Goal: Task Accomplishment & Management: Manage account settings

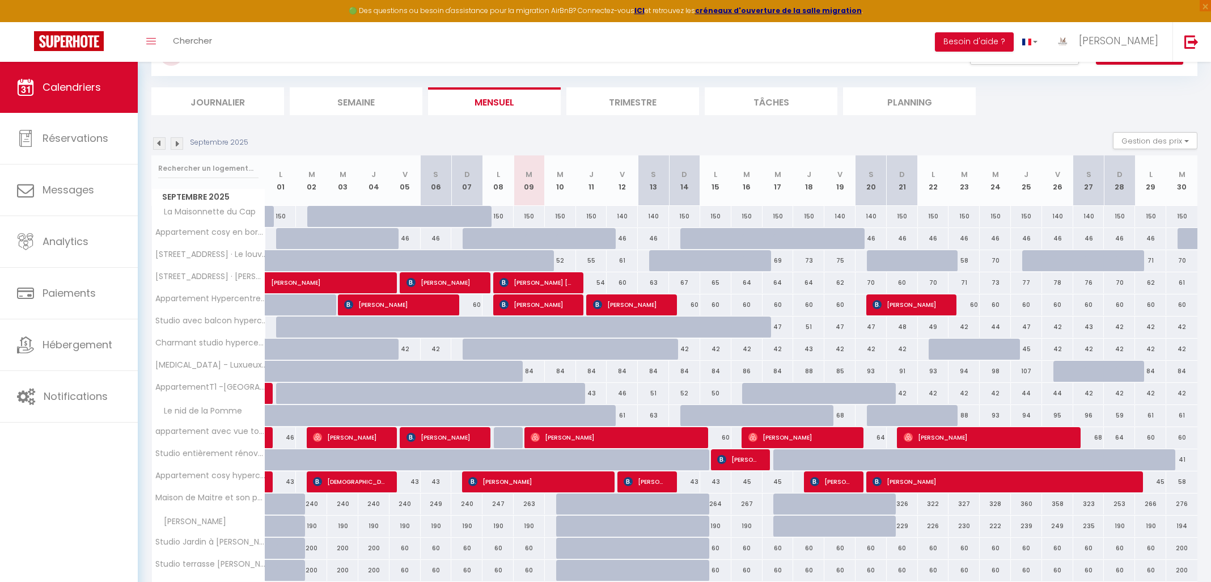
scroll to position [118, 0]
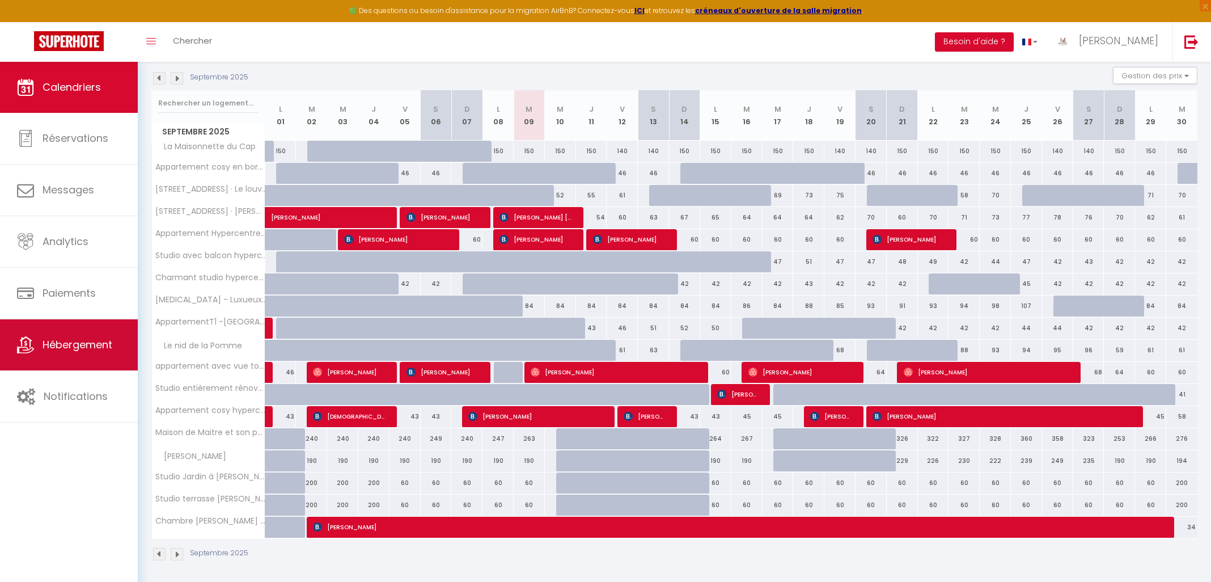
click at [74, 360] on link "Hébergement" at bounding box center [69, 344] width 138 height 51
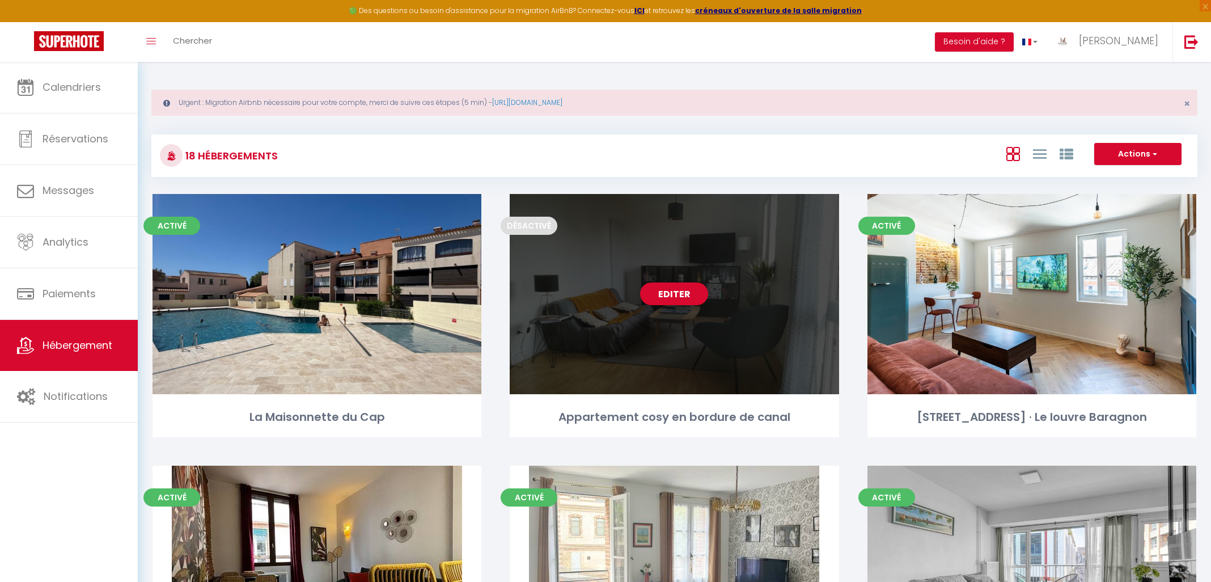
click at [677, 300] on link "Editer" at bounding box center [674, 293] width 68 height 23
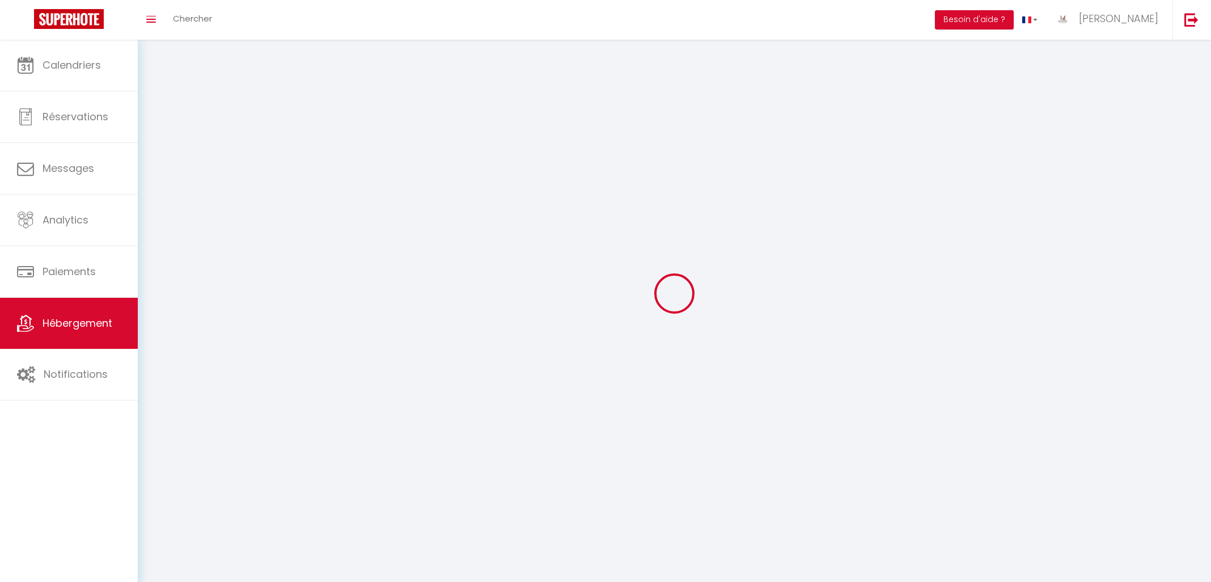
select select
select select "28"
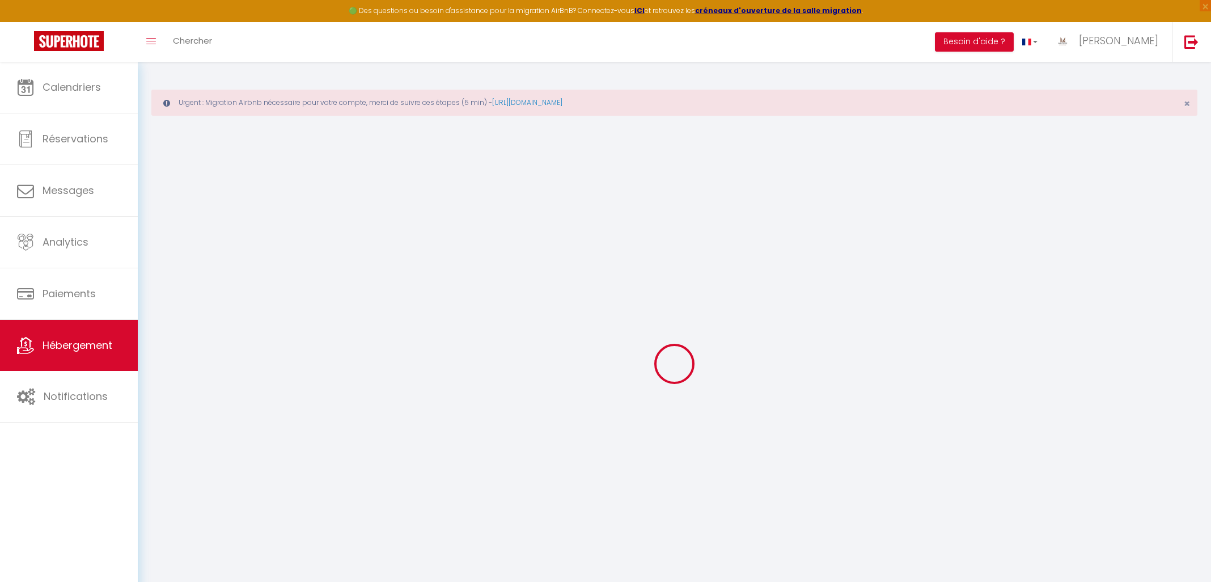
select select
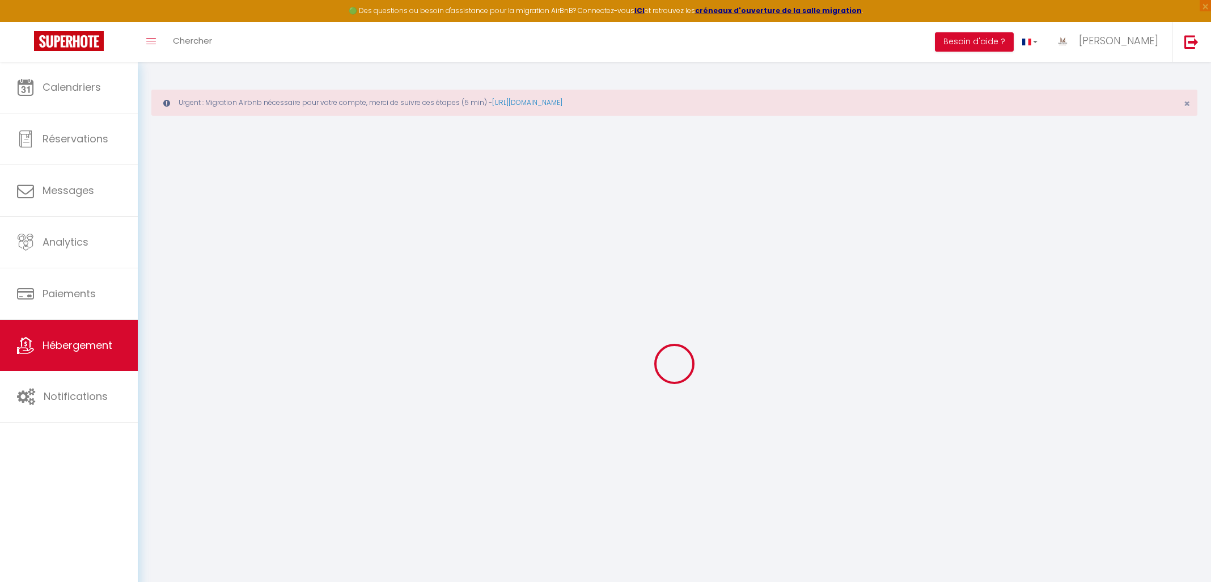
select select
checkbox input "false"
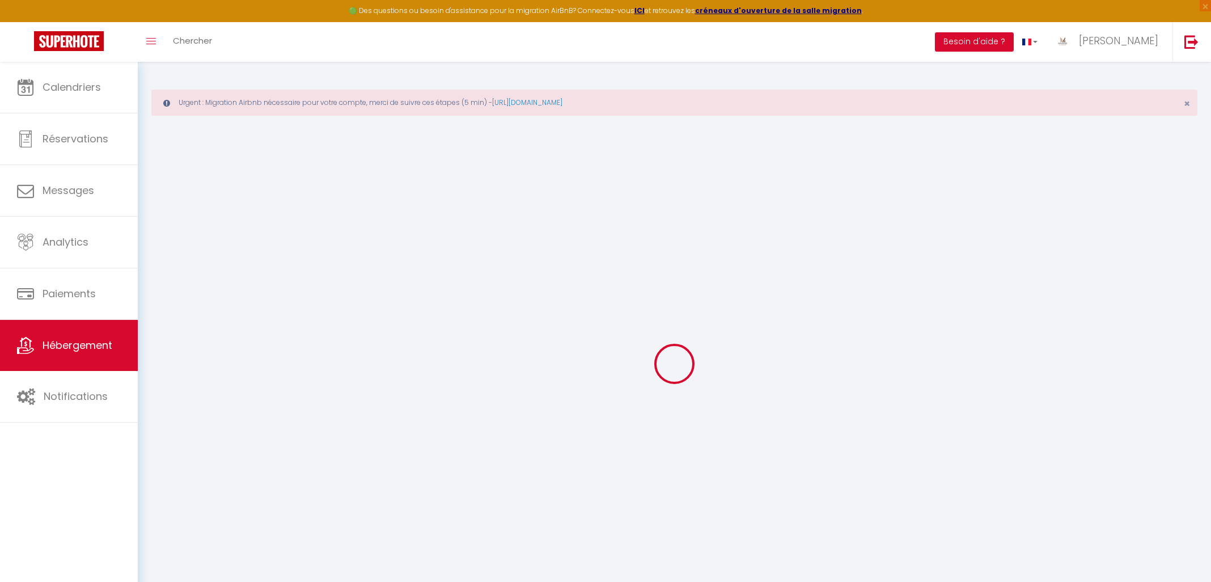
select select
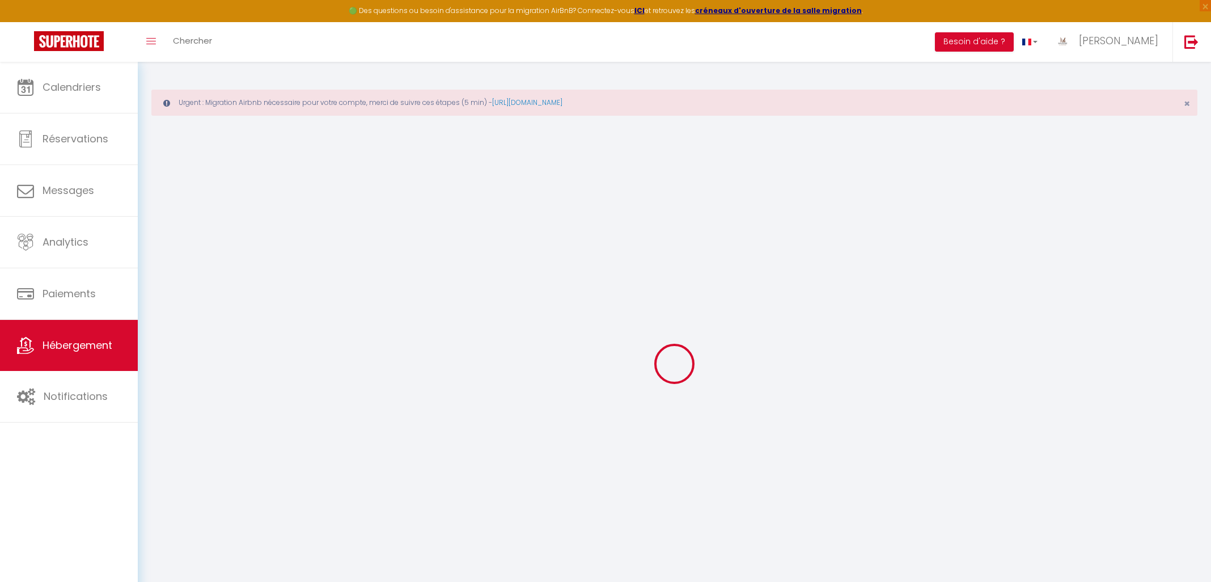
select select
checkbox input "false"
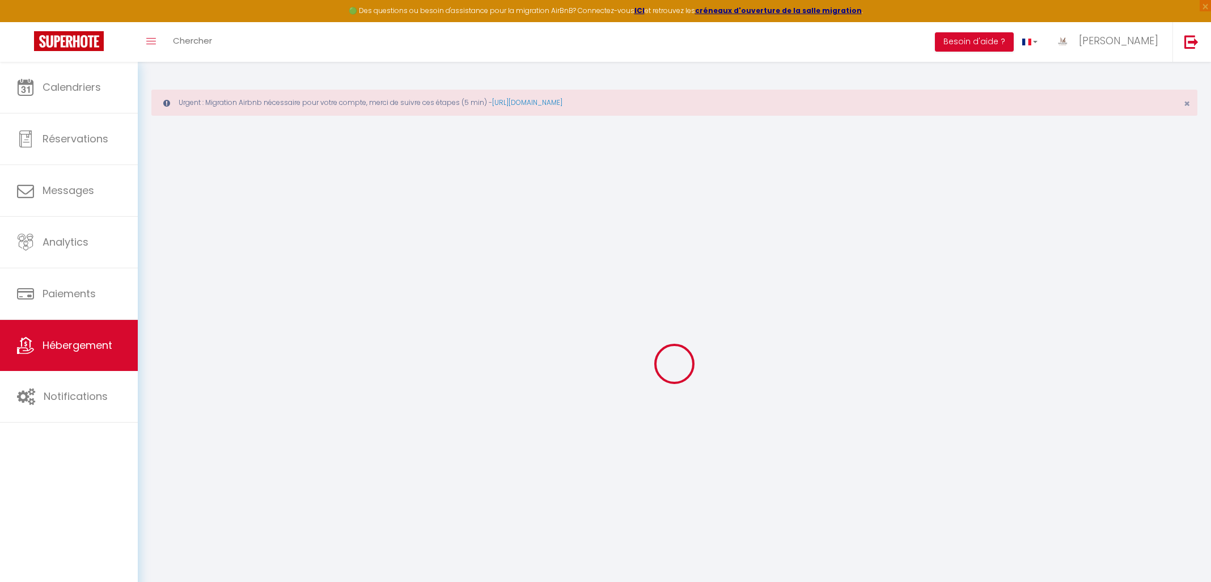
checkbox input "false"
select select
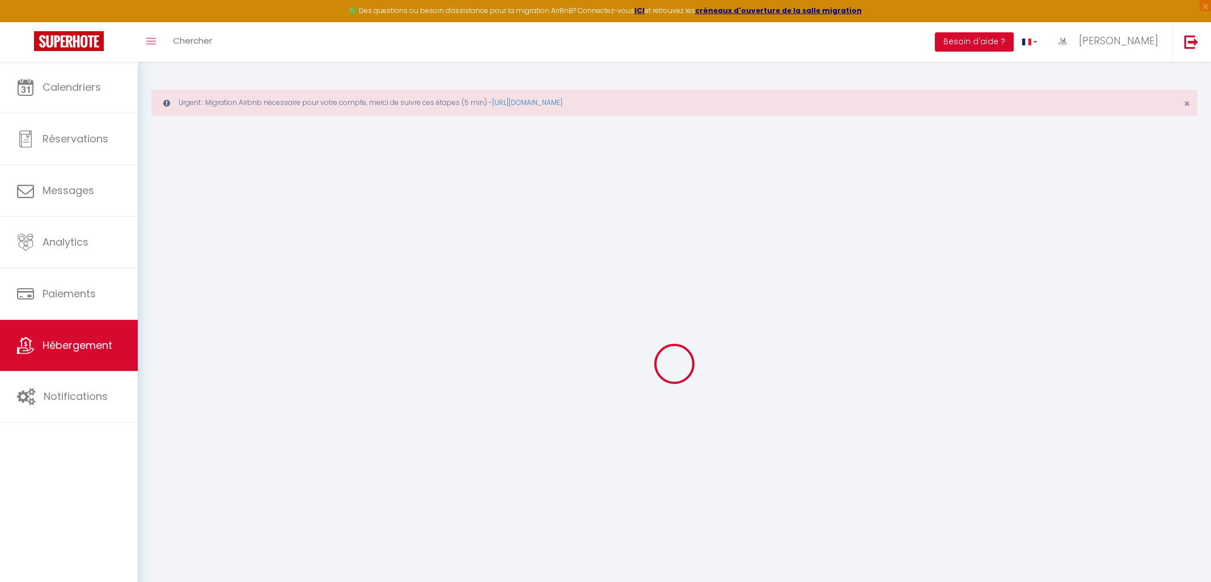
select select
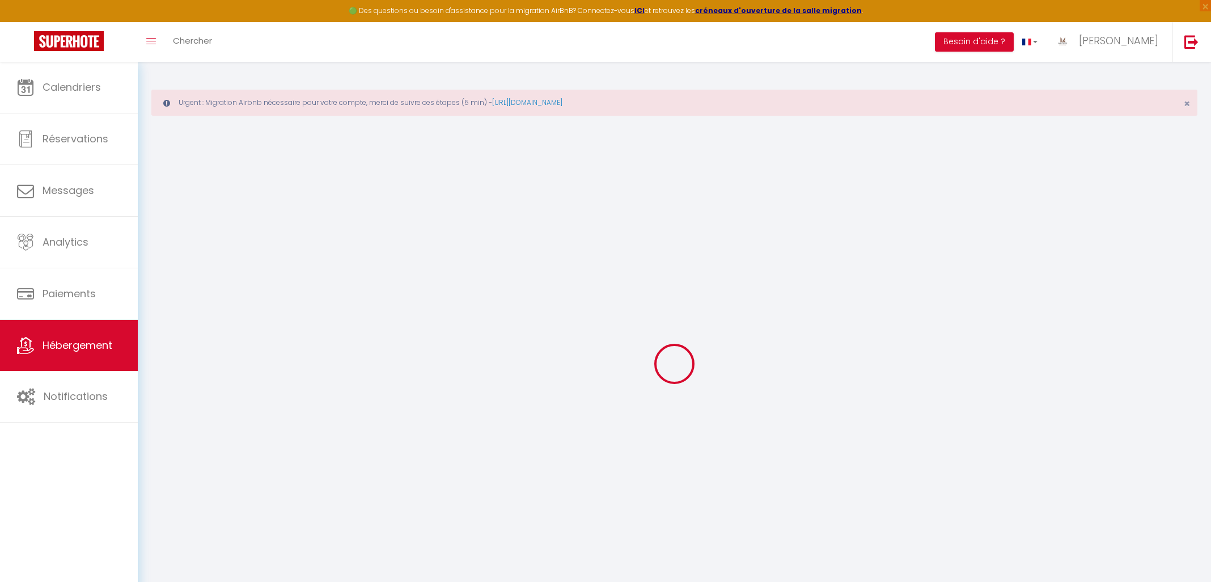
checkbox input "false"
select select
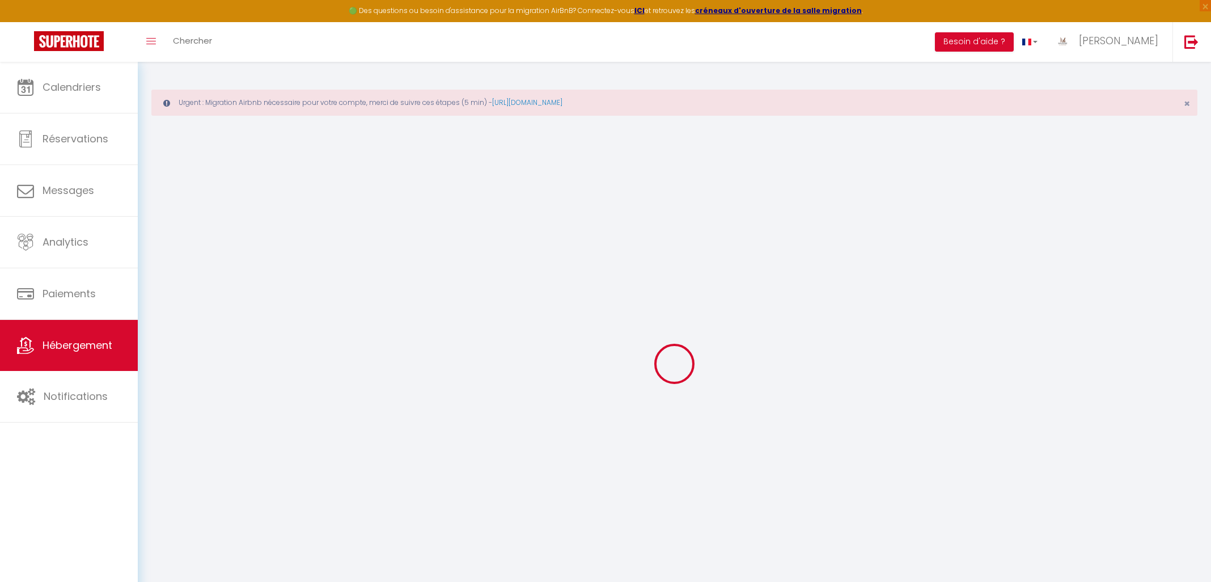
select select
type input "Appartement cosy en bordure de canal"
type input "[PERSON_NAME]"
type input "Rey"
select select "2"
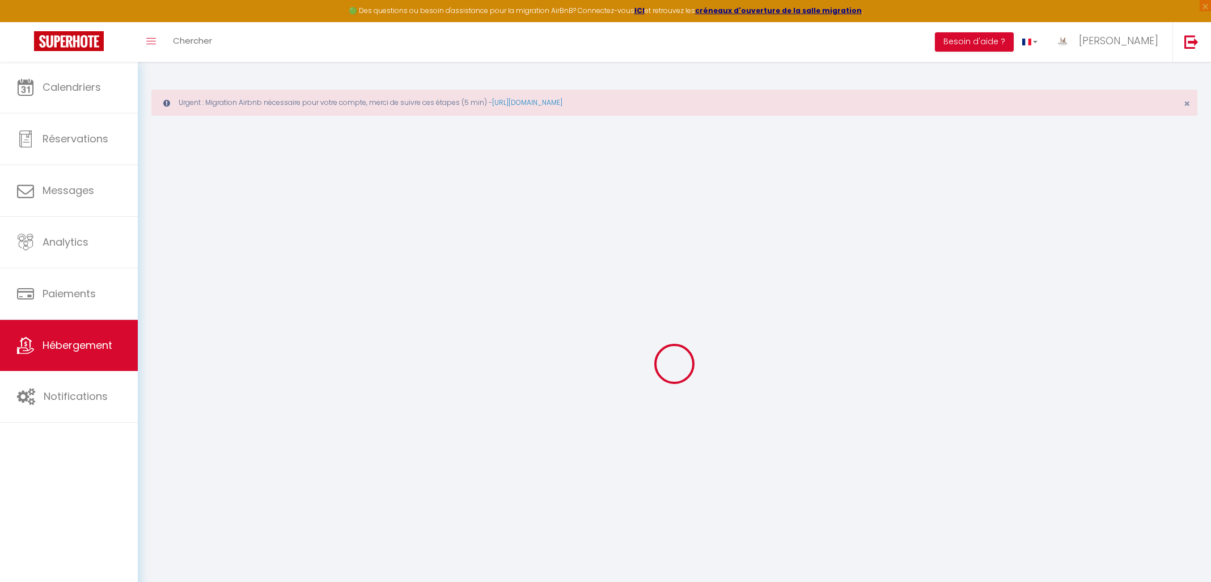
select select
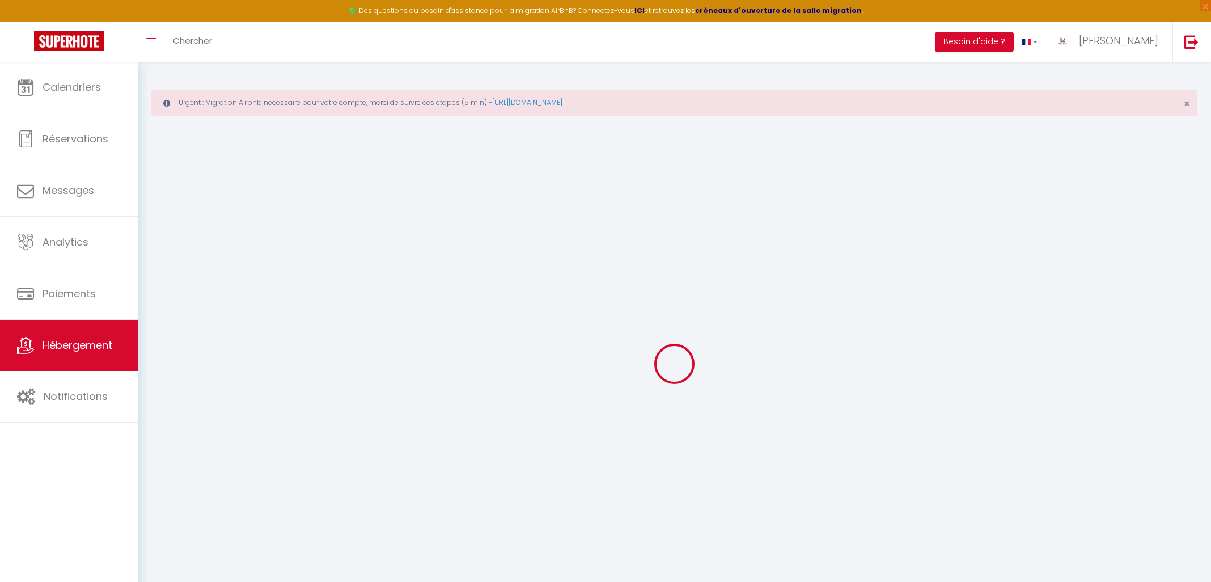
type input "[GEOGRAPHIC_DATA]"
type input "[EMAIL_ADDRESS][DOMAIN_NAME]"
select select
checkbox input "false"
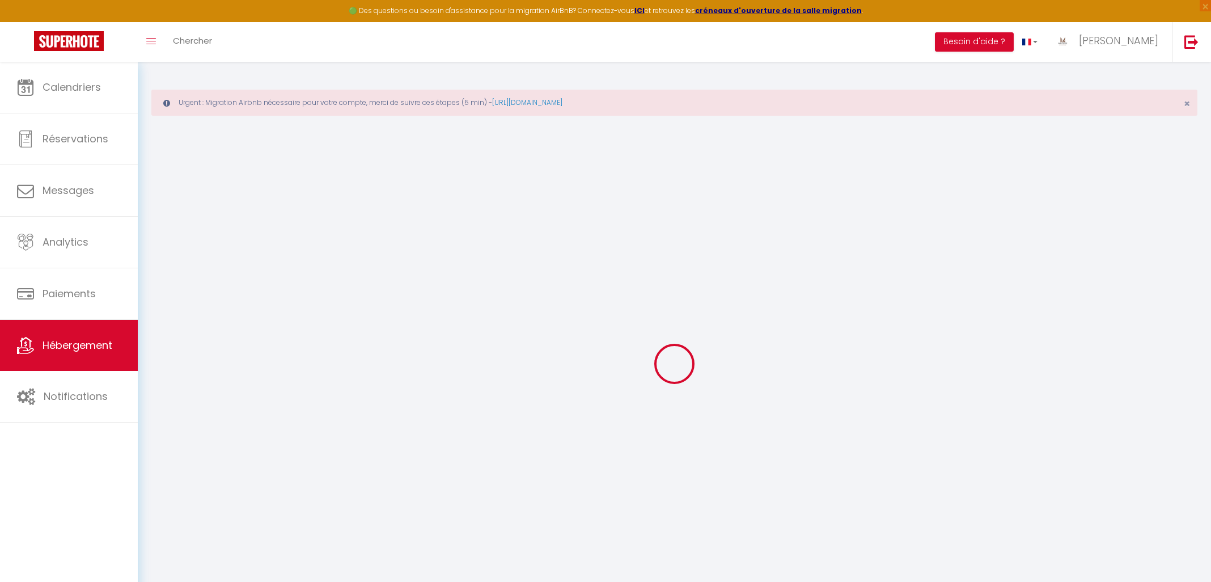
checkbox input "false"
type input "0"
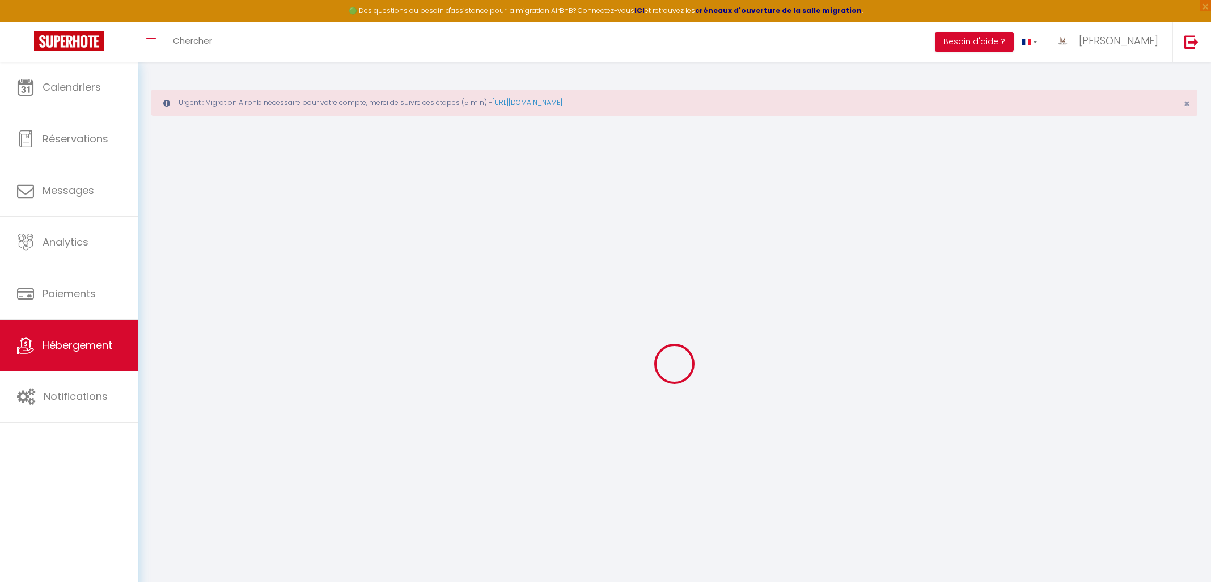
type input "0"
select select
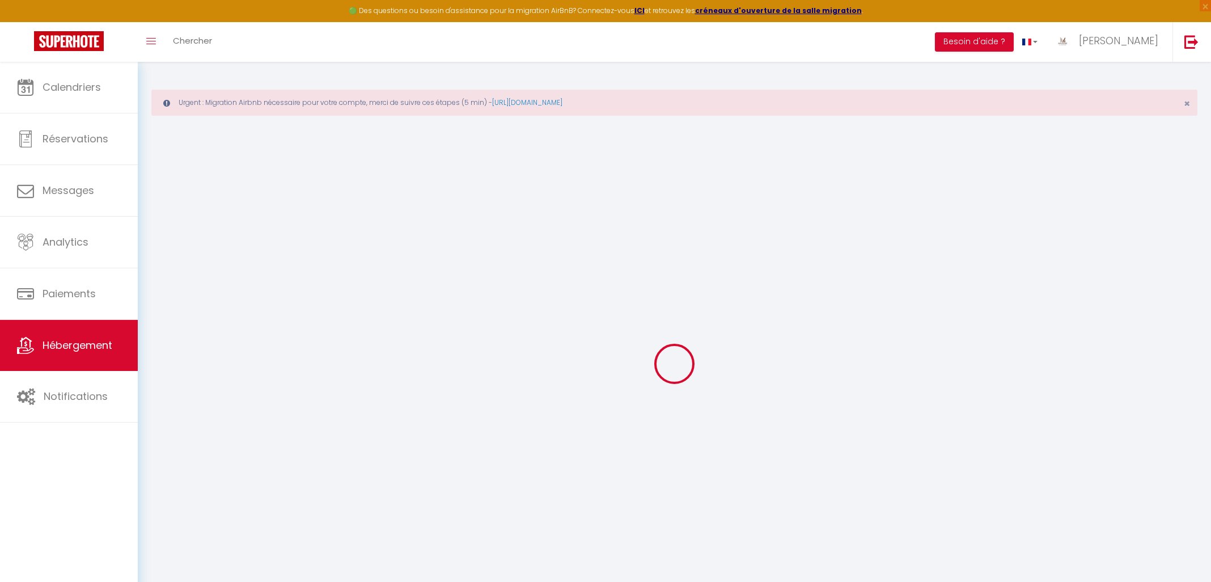
select select
checkbox input "false"
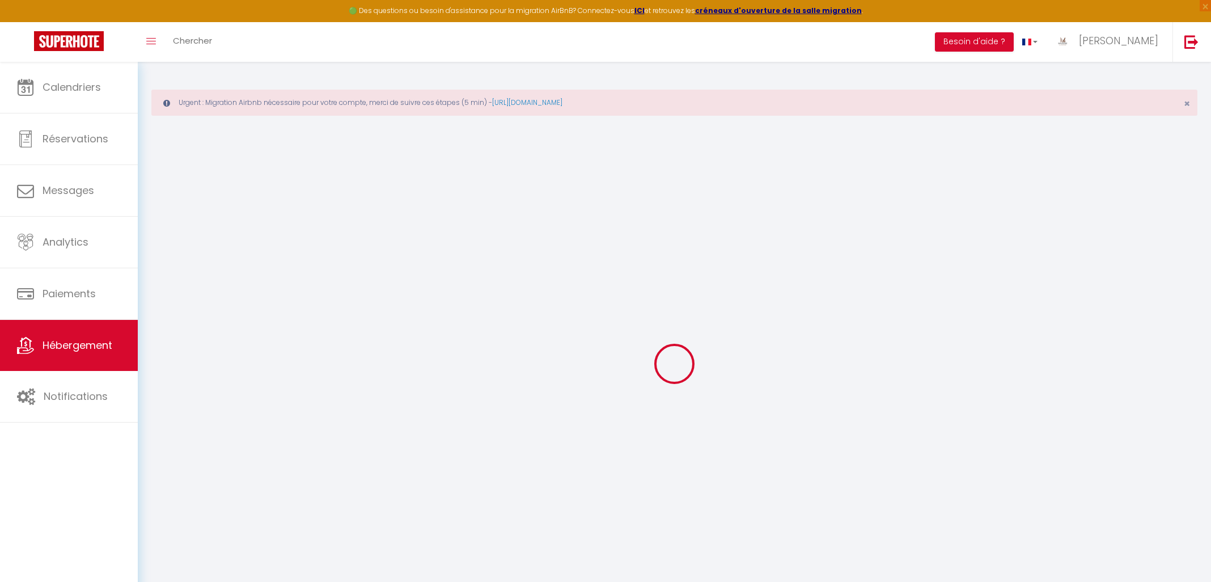
checkbox input "false"
select select
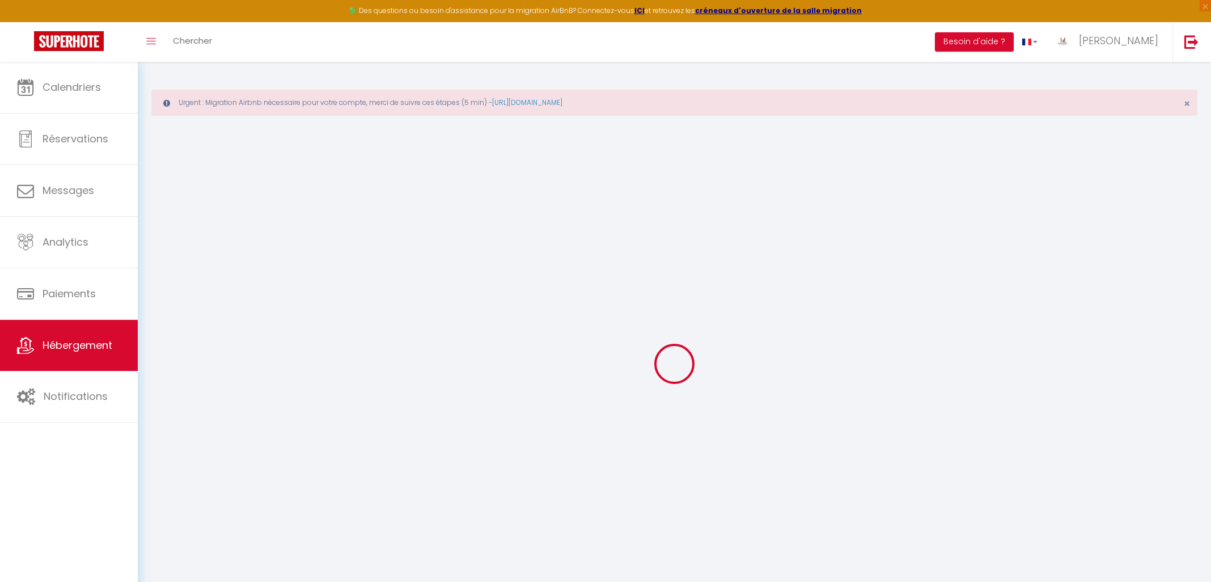
select select
checkbox input "false"
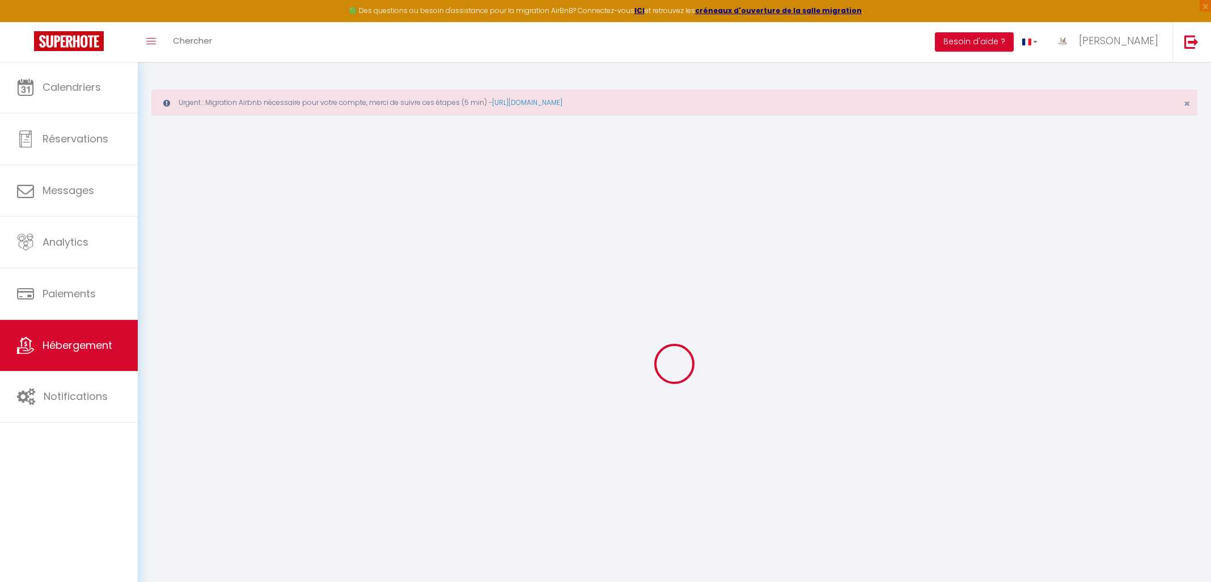
checkbox input "false"
select select
checkbox input "false"
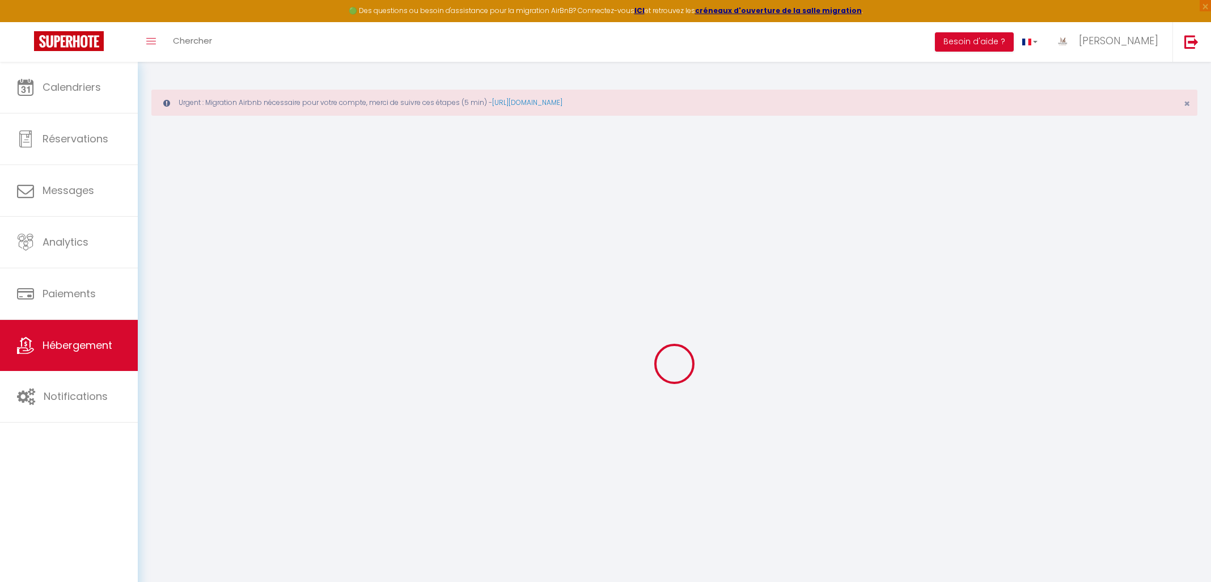
checkbox input "false"
select select
checkbox input "false"
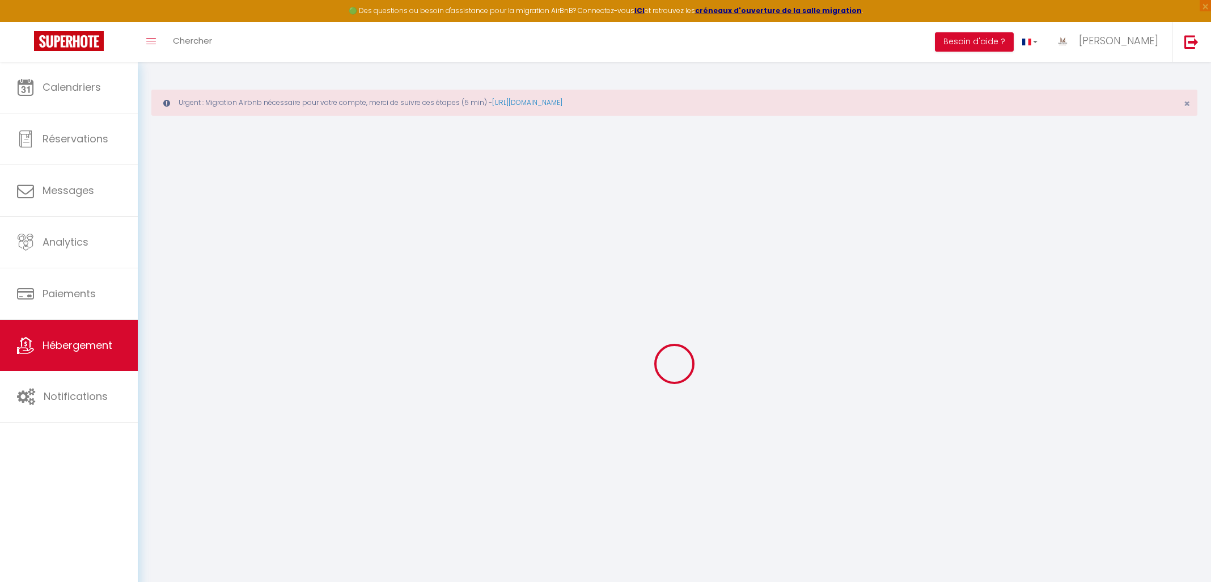
checkbox input "false"
select select
checkbox input "false"
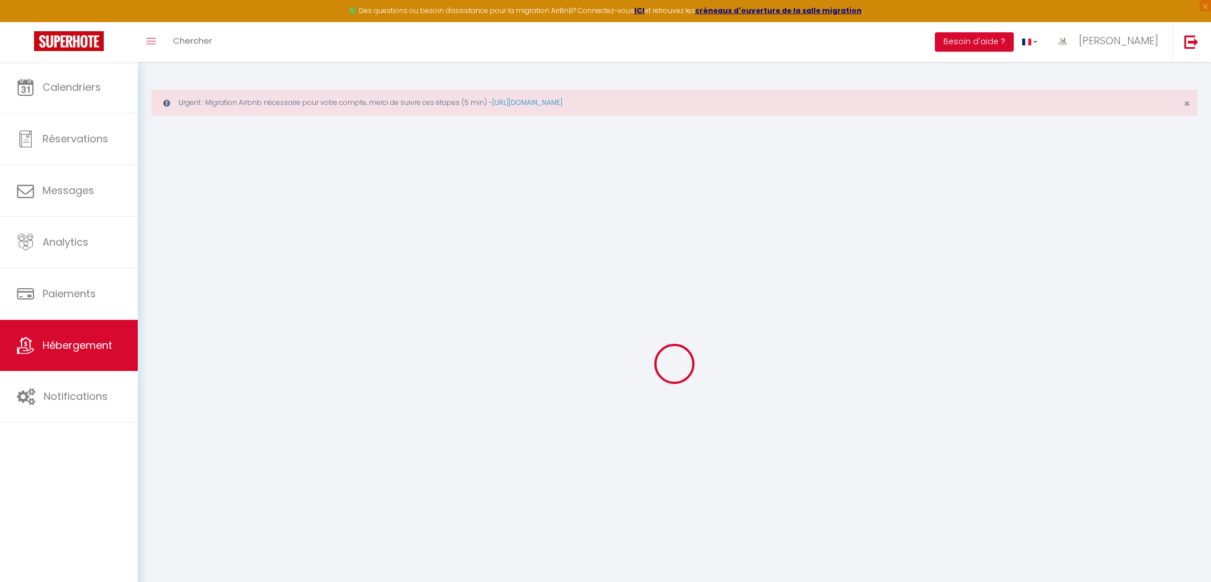
checkbox input "false"
select select
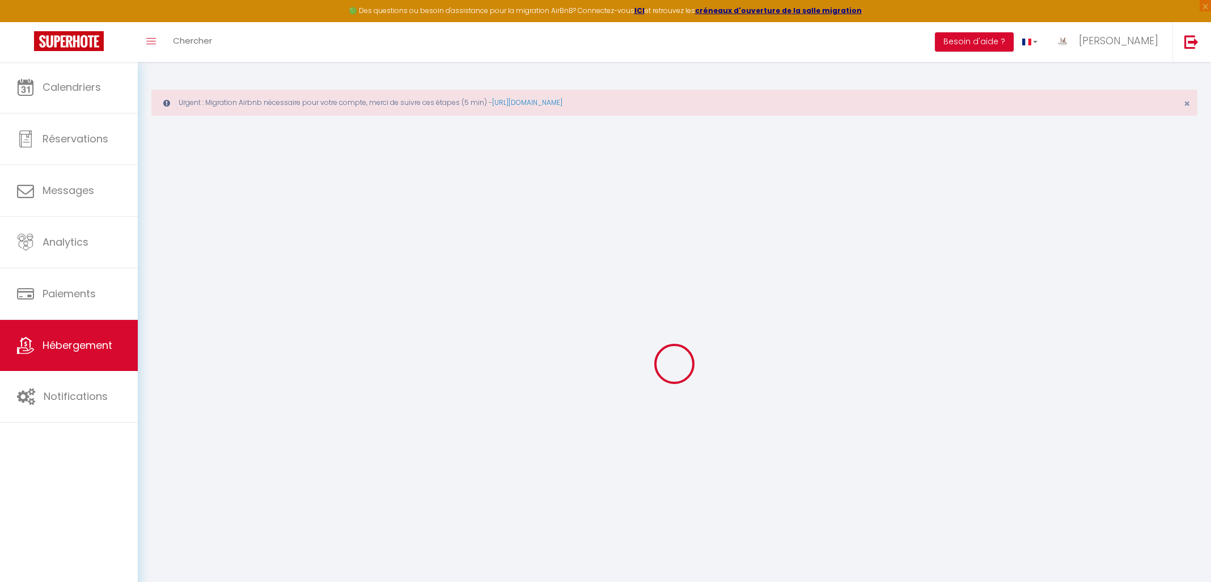
checkbox input "false"
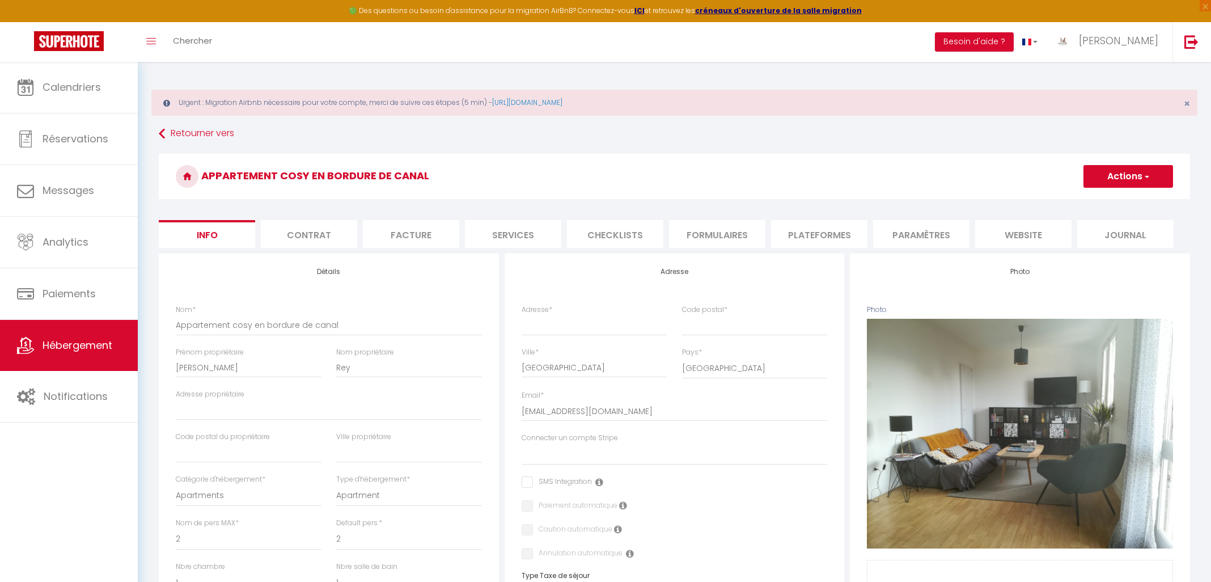
click at [1105, 181] on button "Actions" at bounding box center [1129, 176] width 90 height 23
click at [784, 201] on div "Appartement cosy en bordure de canal Actions Enregistrer Dupliquer Supprimer Im…" at bounding box center [675, 180] width 1032 height 52
click at [527, 242] on li "Services" at bounding box center [513, 234] width 96 height 28
select select
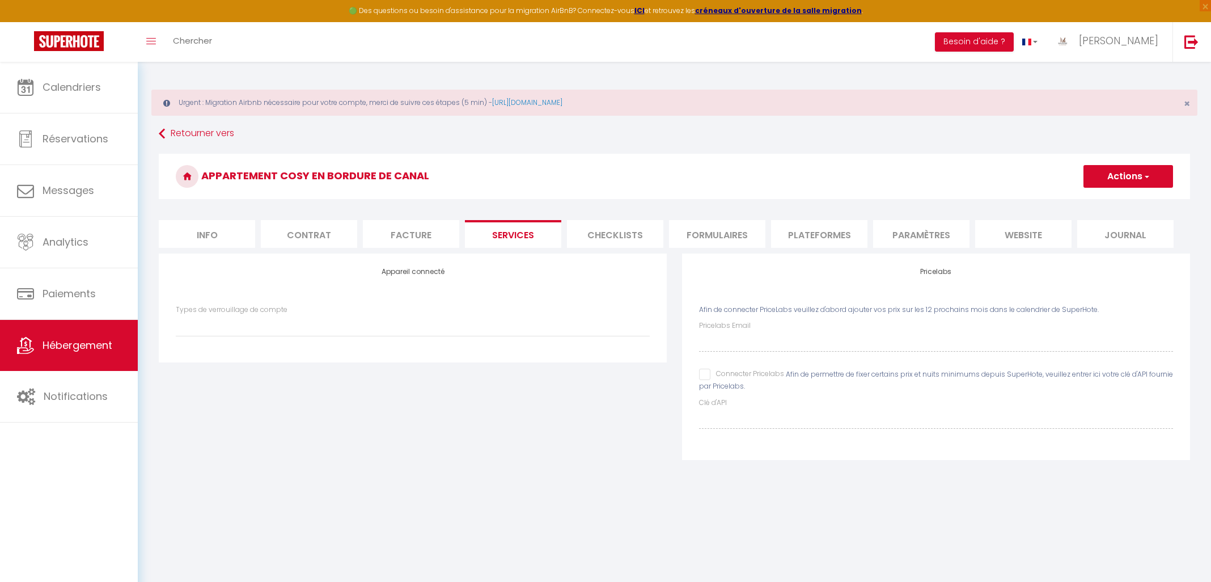
click at [1099, 176] on button "Actions" at bounding box center [1129, 176] width 90 height 23
click at [1021, 166] on h3 "Appartement cosy en bordure de canal" at bounding box center [675, 176] width 1032 height 45
click at [234, 228] on li "Info" at bounding box center [207, 234] width 96 height 28
select select
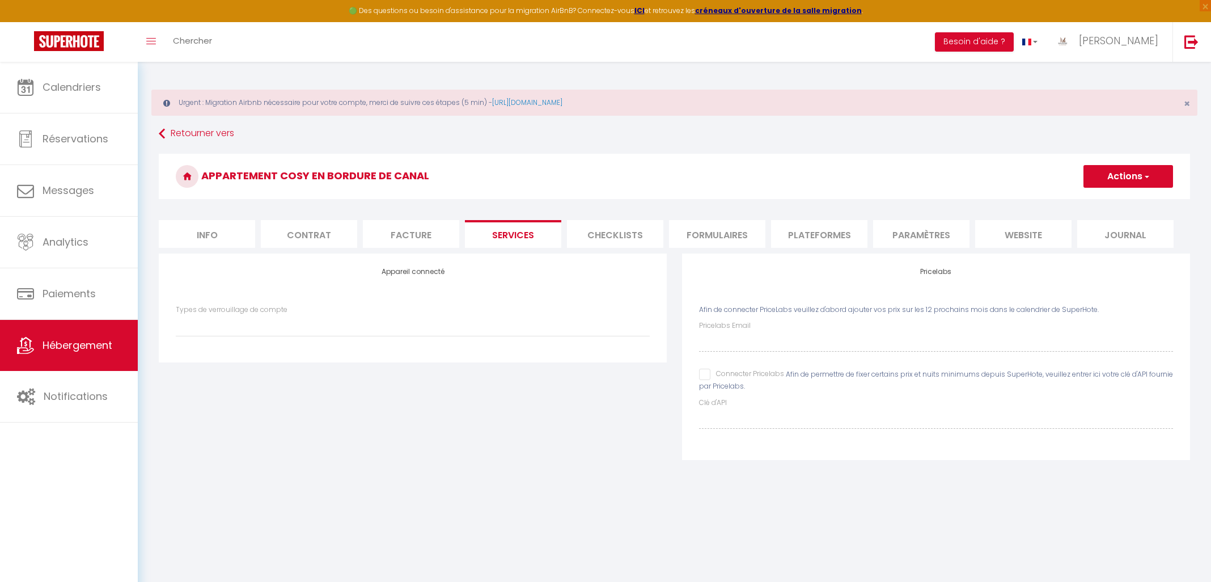
checkbox input "false"
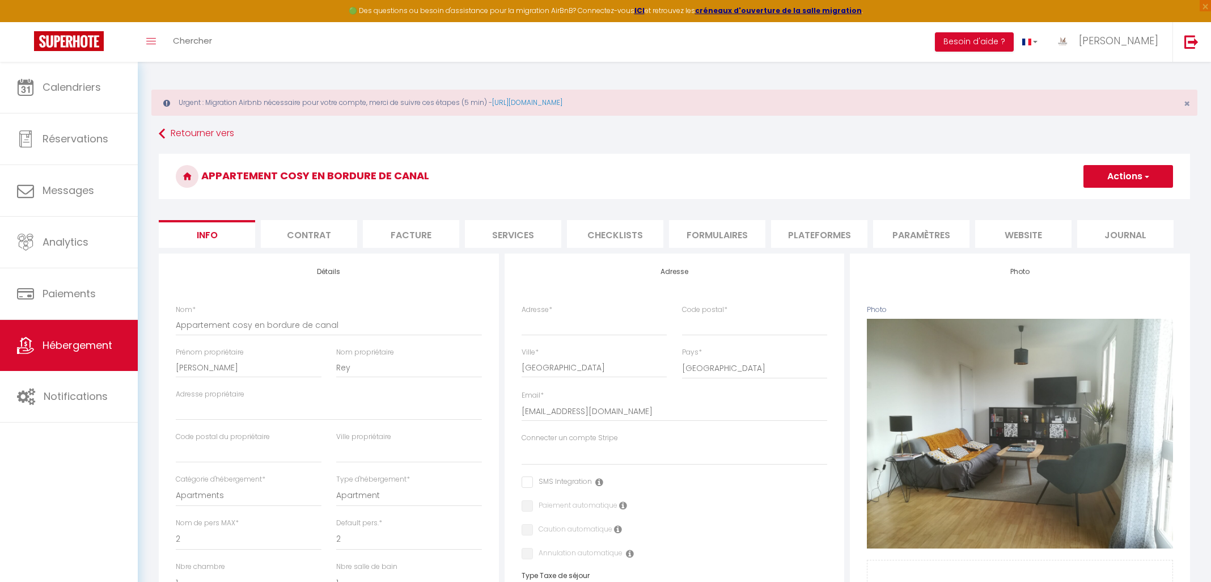
click at [1125, 168] on button "Actions" at bounding box center [1129, 176] width 90 height 23
click at [1093, 229] on link "Supprimer" at bounding box center [1111, 230] width 121 height 15
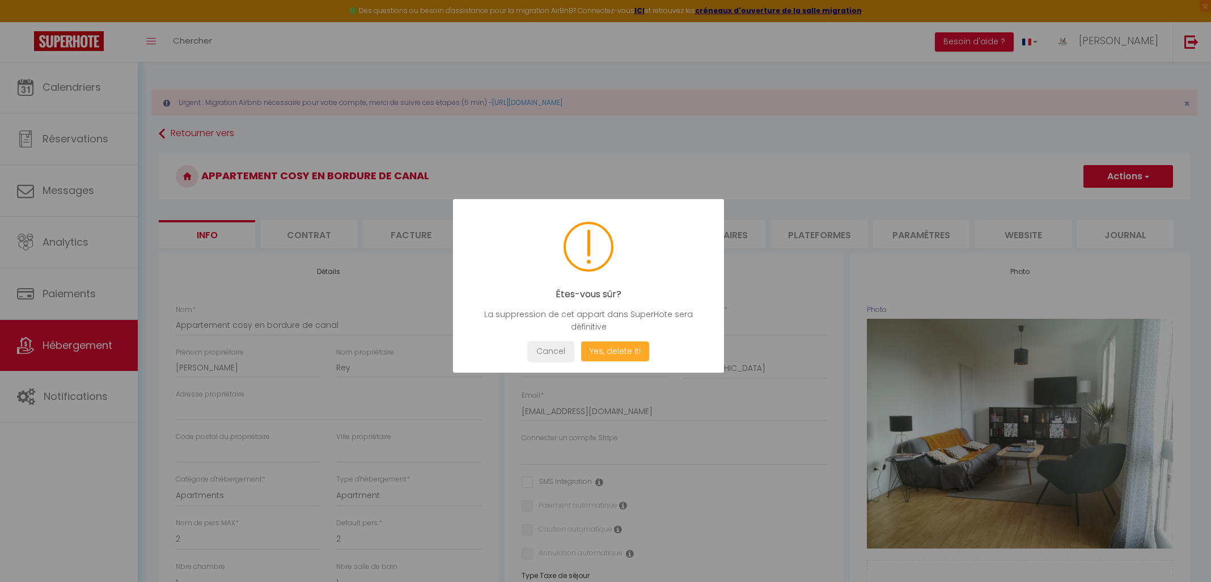
click at [636, 357] on button "Yes, delete it!" at bounding box center [615, 351] width 68 height 20
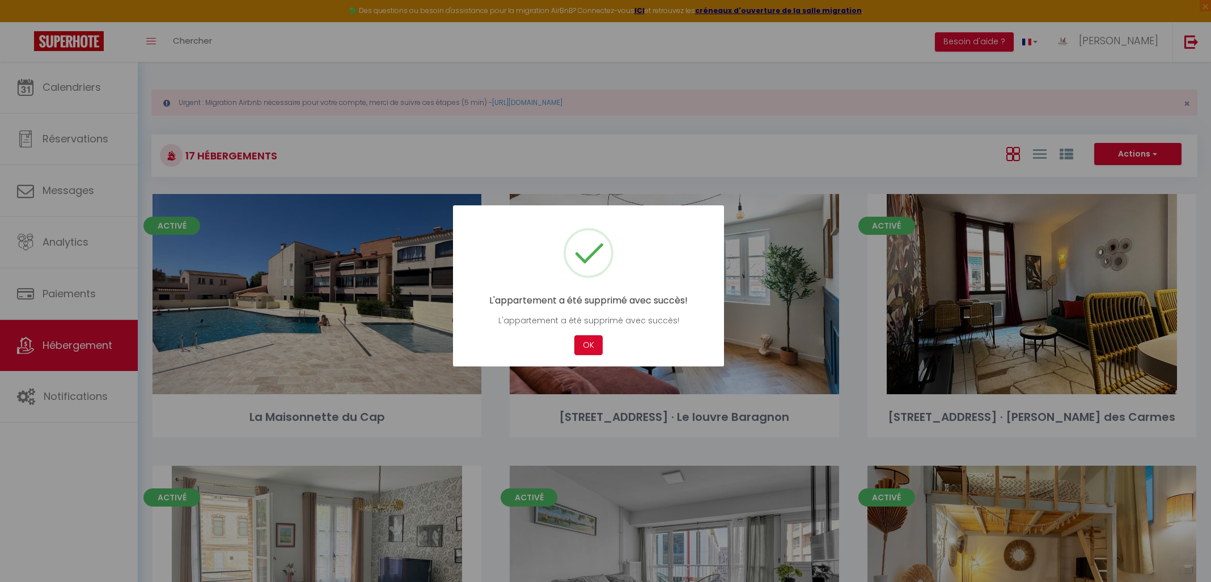
click at [701, 174] on div at bounding box center [605, 291] width 1211 height 582
click at [584, 343] on button "OK" at bounding box center [588, 345] width 28 height 20
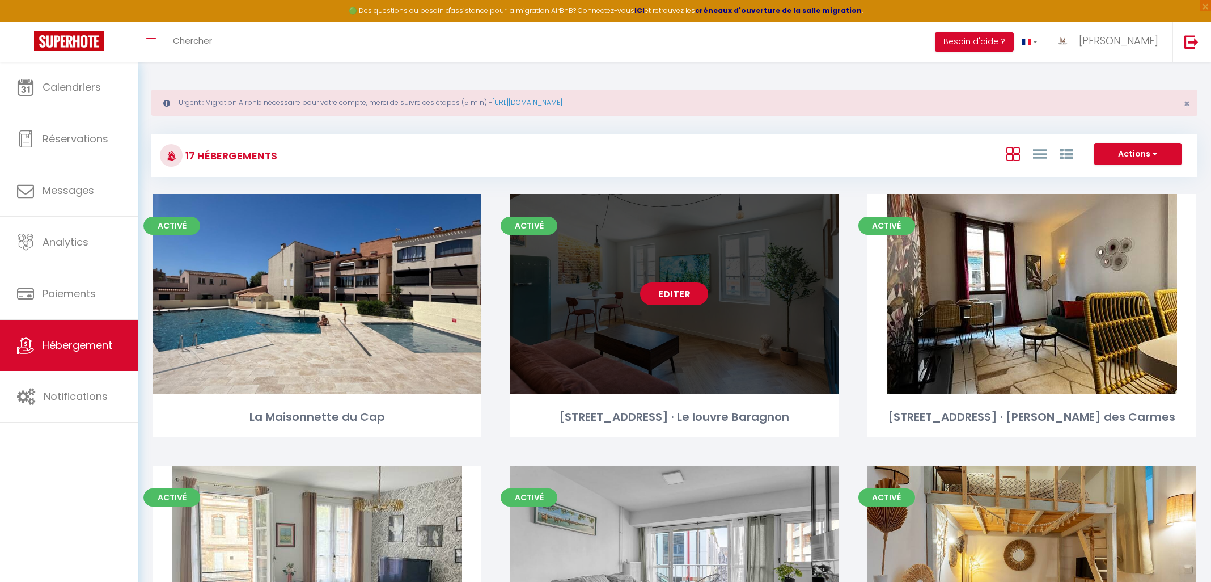
click at [685, 298] on link "Editer" at bounding box center [674, 293] width 68 height 23
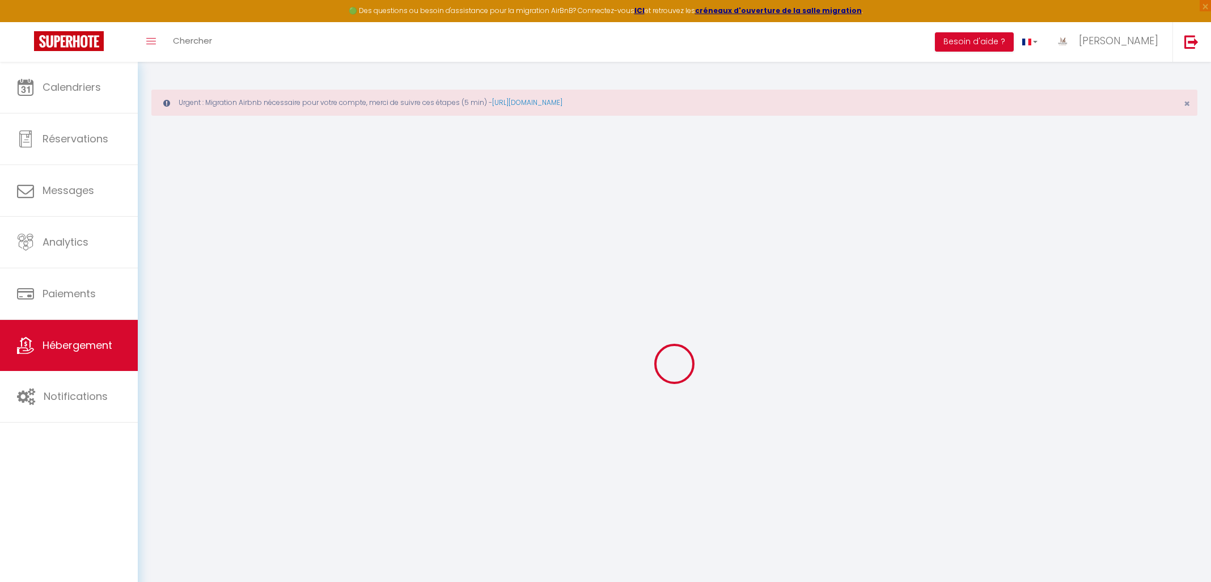
select select
type input "[EMAIL_ADDRESS][DOMAIN_NAME]"
checkbox input "true"
select select
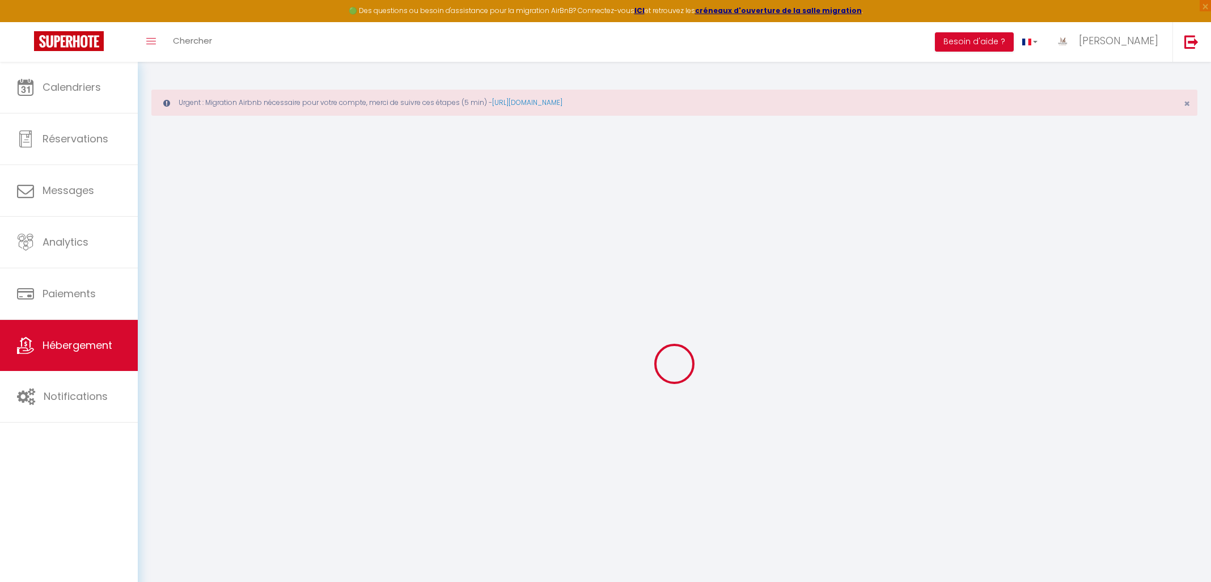
select select
checkbox input "false"
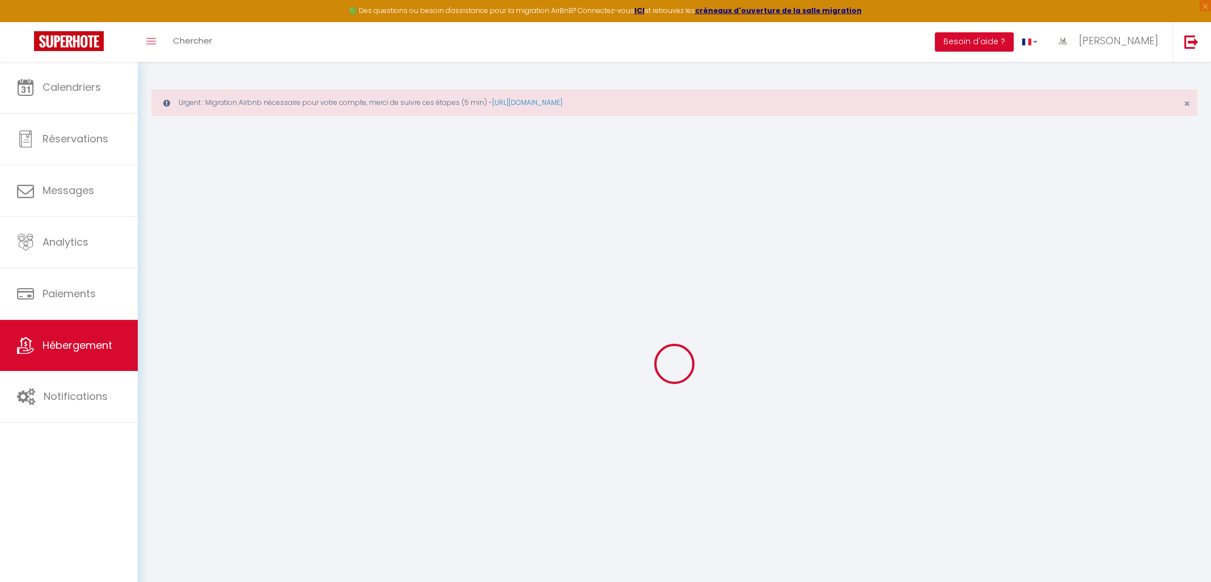
select select
checkbox input "false"
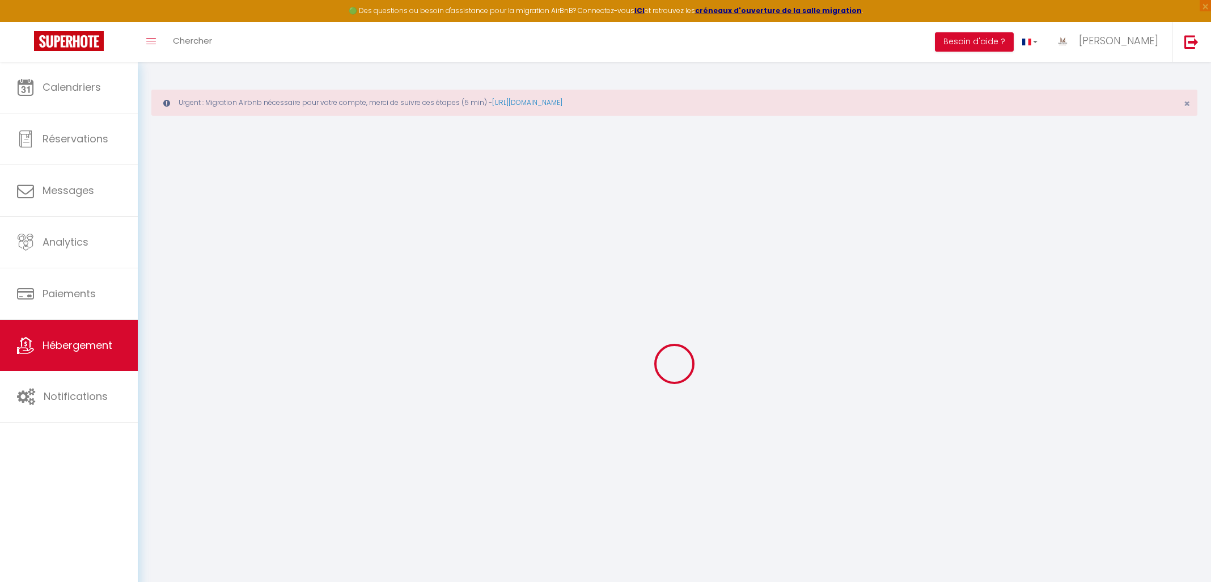
checkbox input "false"
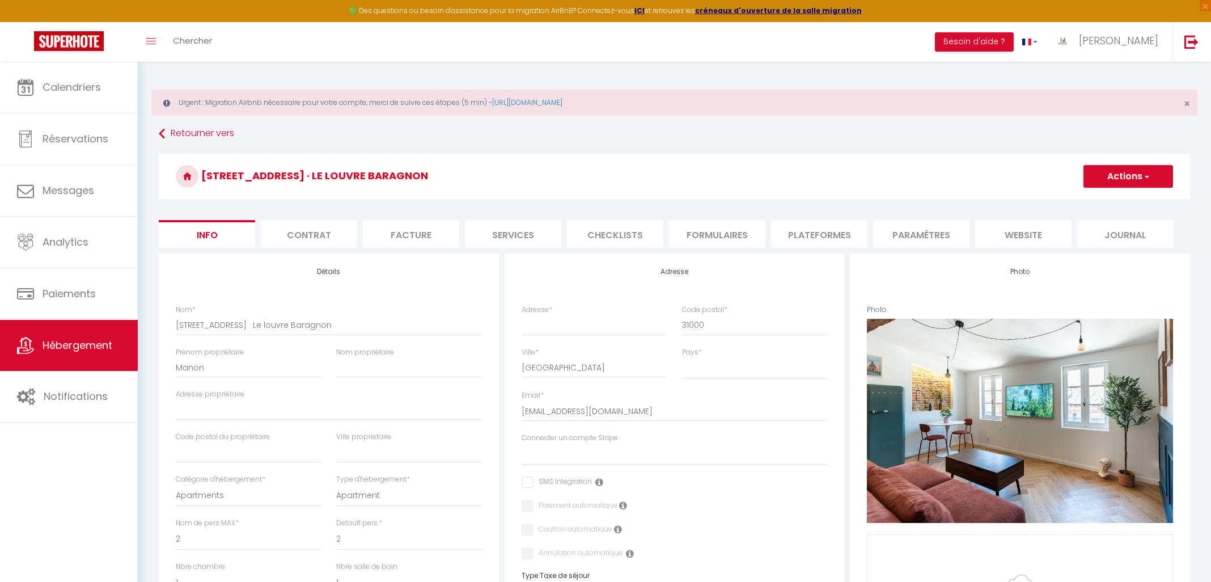
click at [522, 234] on li "Services" at bounding box center [513, 234] width 96 height 28
select select
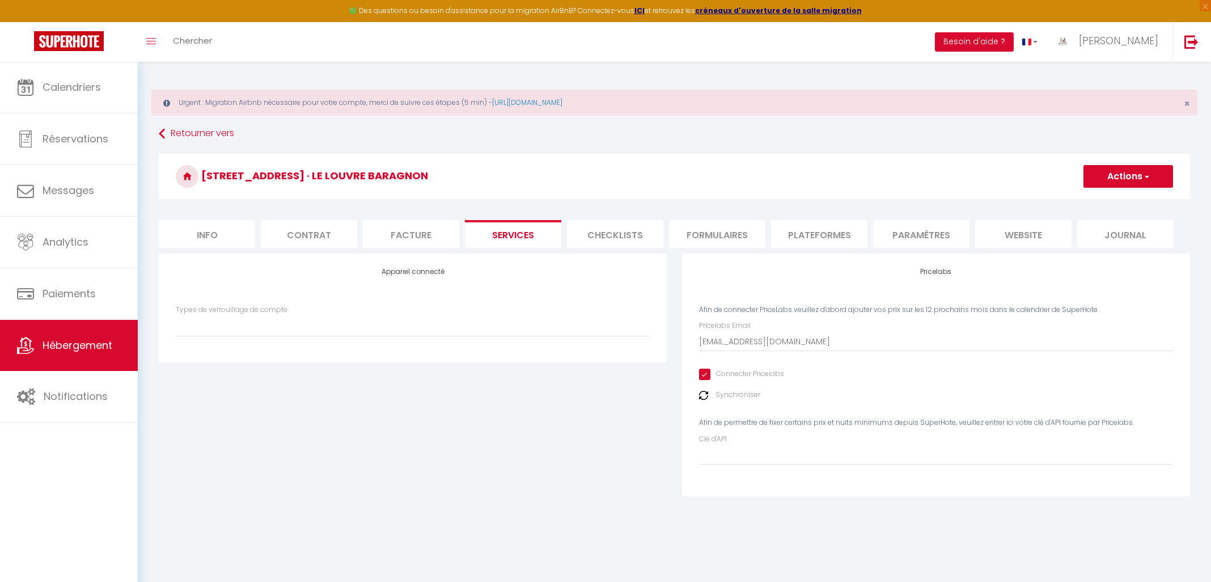
click at [707, 375] on input "Connecter Pricelabs" at bounding box center [741, 374] width 85 height 11
checkbox input "false"
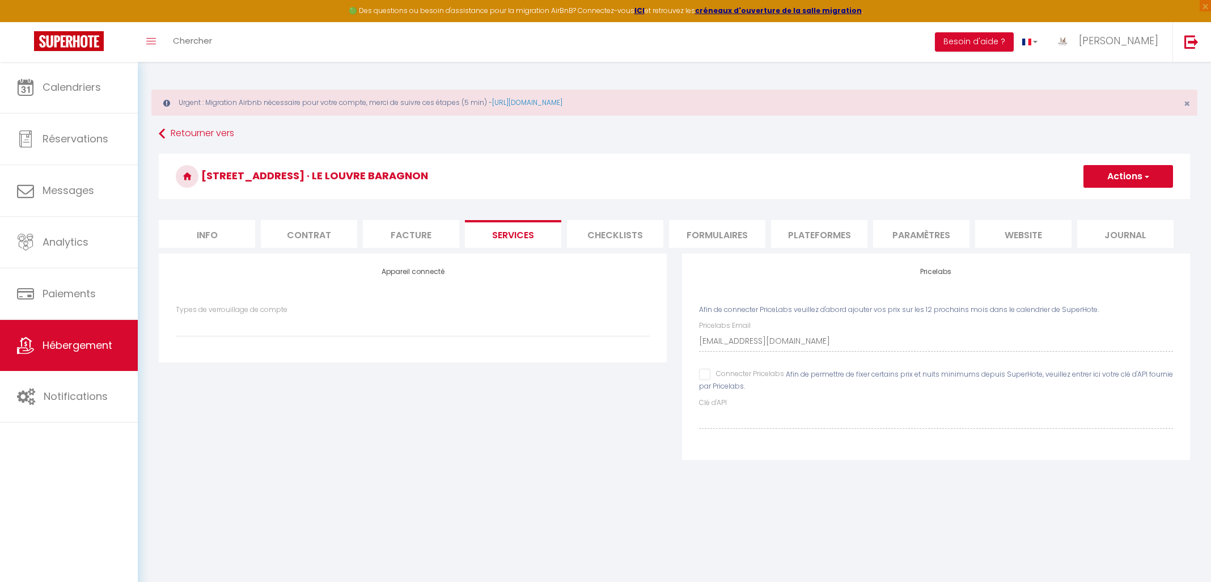
select select
click at [1156, 180] on button "Actions" at bounding box center [1129, 176] width 90 height 23
click at [1114, 201] on link "Enregistrer" at bounding box center [1128, 201] width 90 height 15
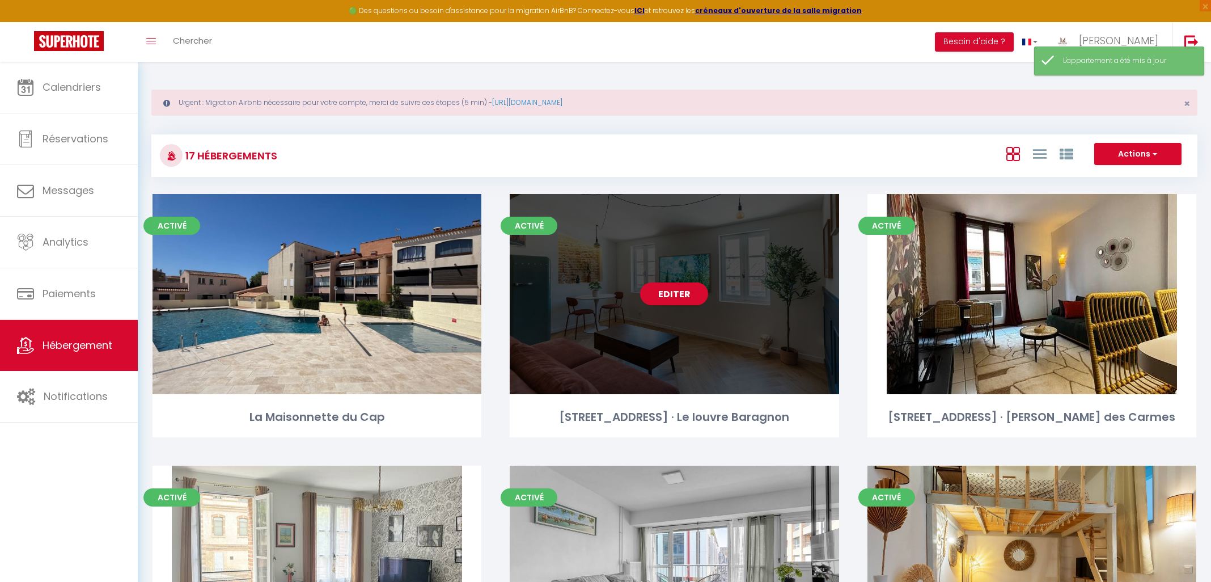
click at [661, 295] on link "Editer" at bounding box center [674, 293] width 68 height 23
select select "3"
select select "2"
select select "1"
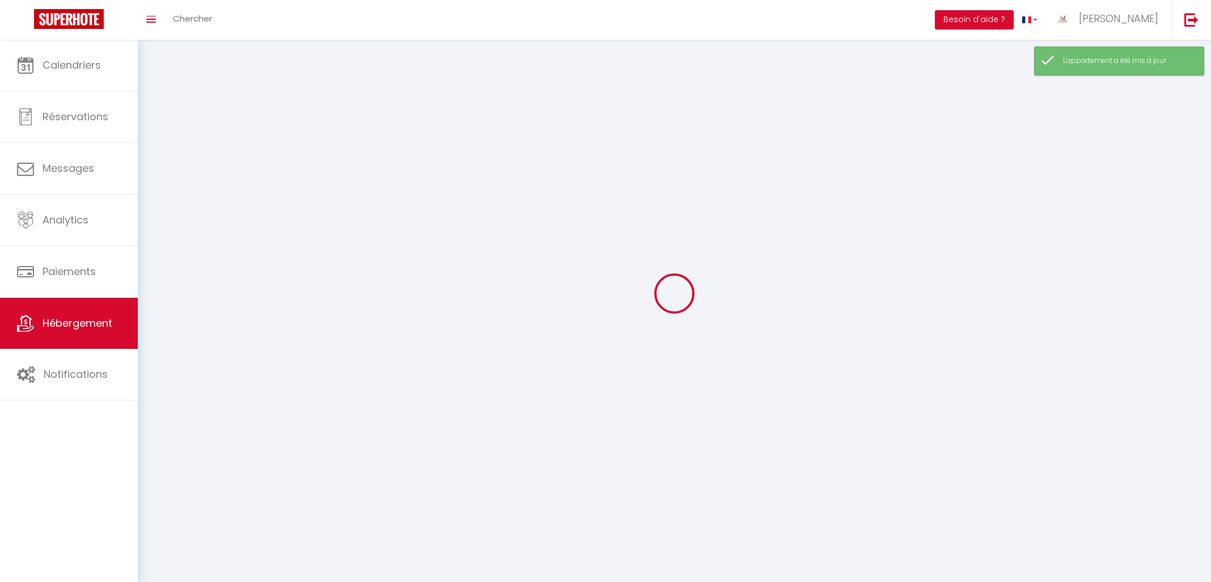
select select
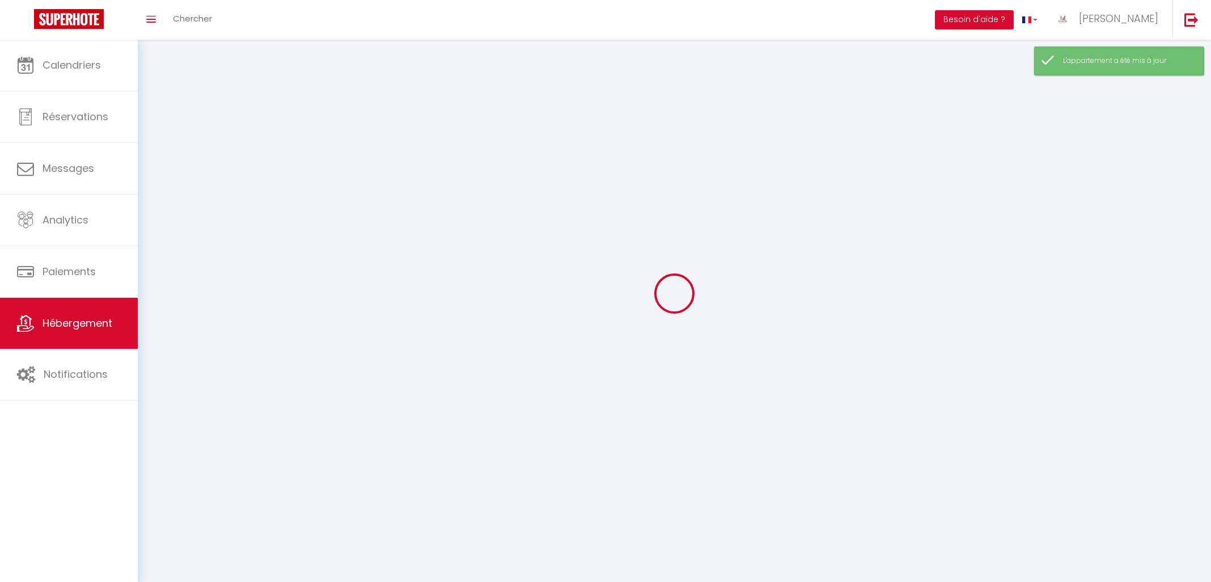
select select
checkbox input "false"
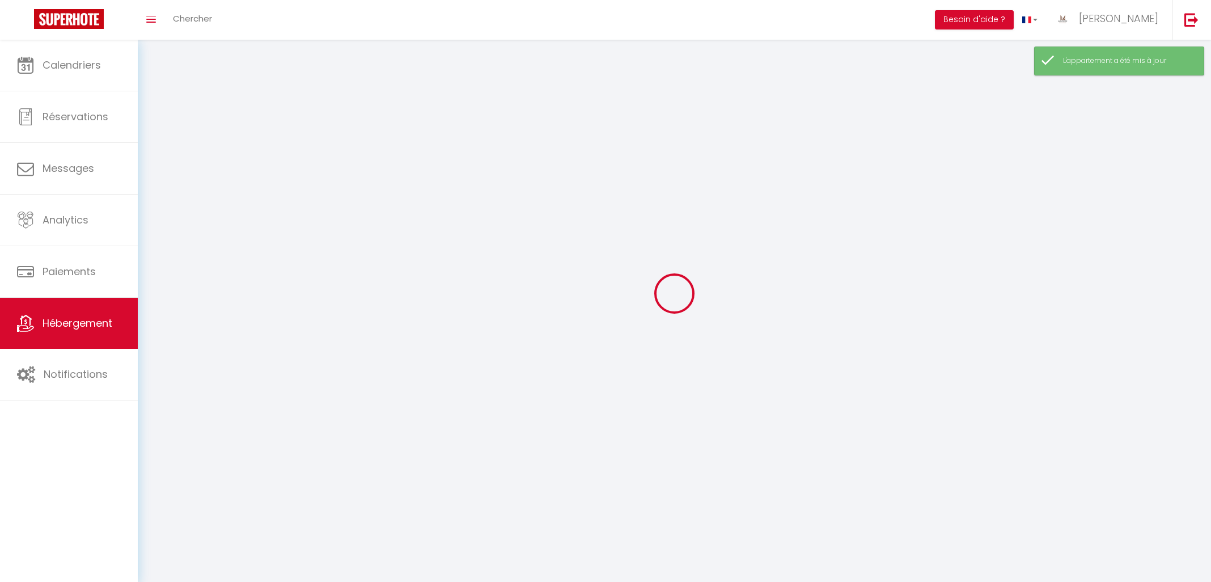
checkbox input "false"
select select
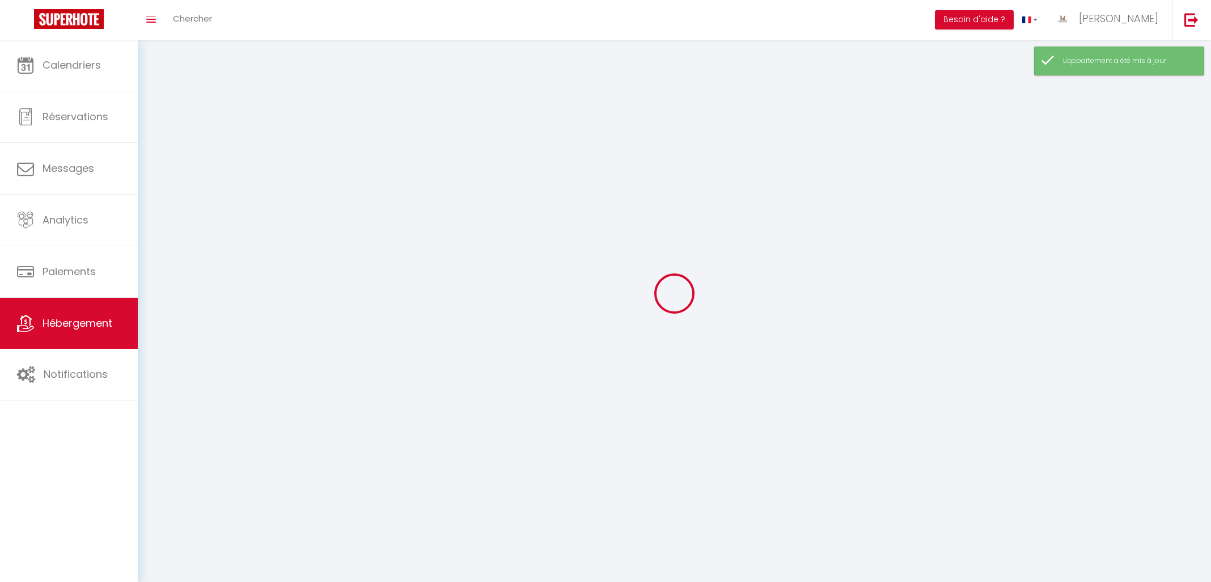
select select
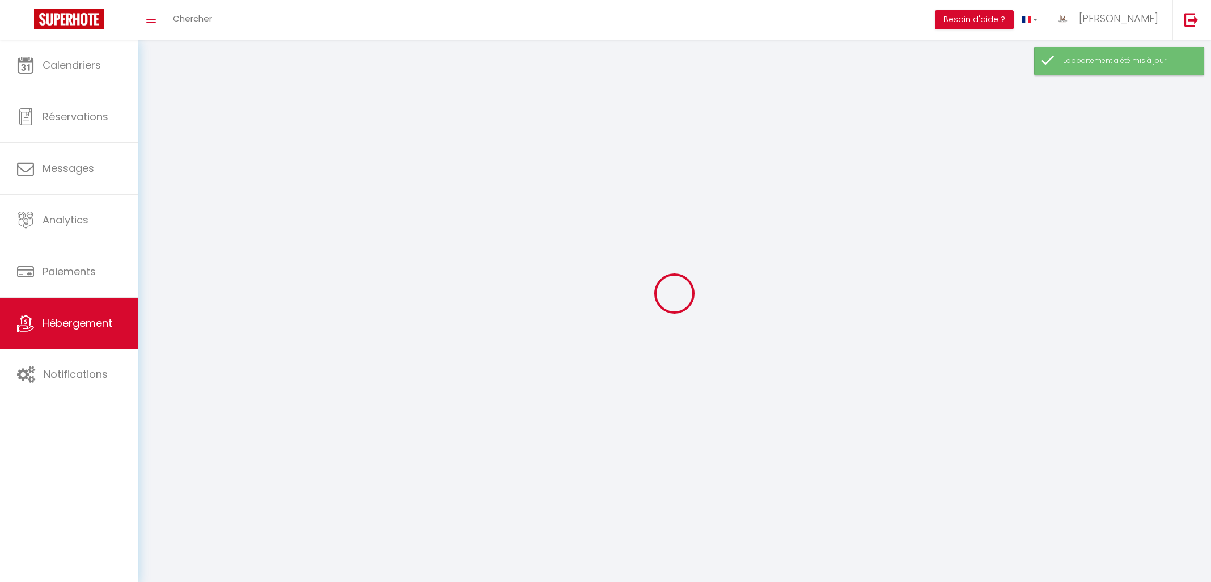
select select
checkbox input "false"
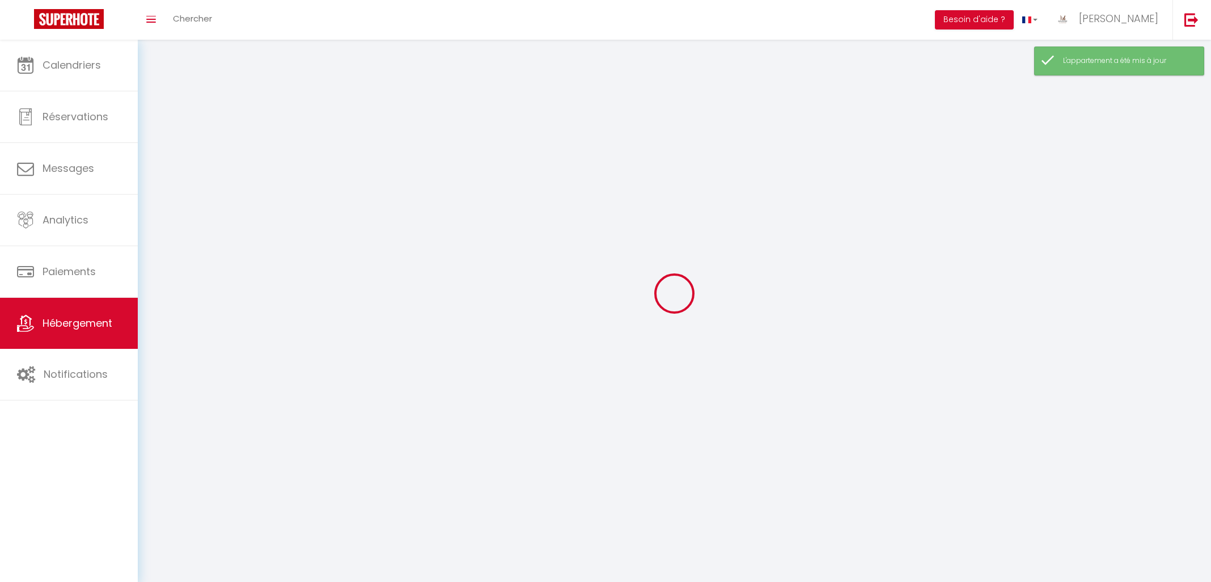
select select
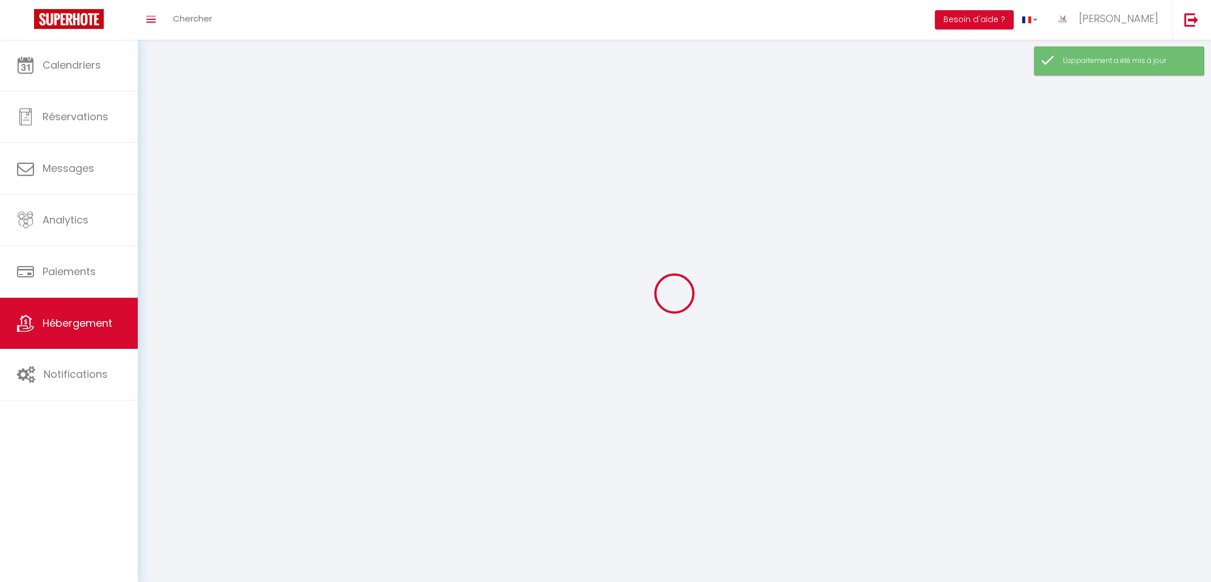
select select
checkbox input "false"
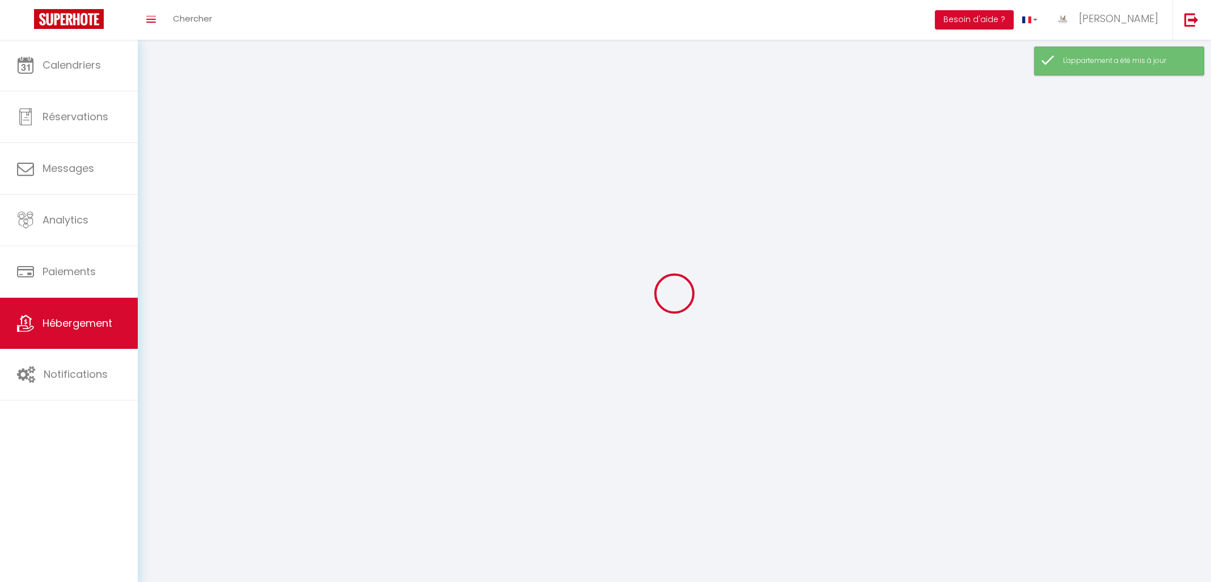
checkbox input "false"
select select
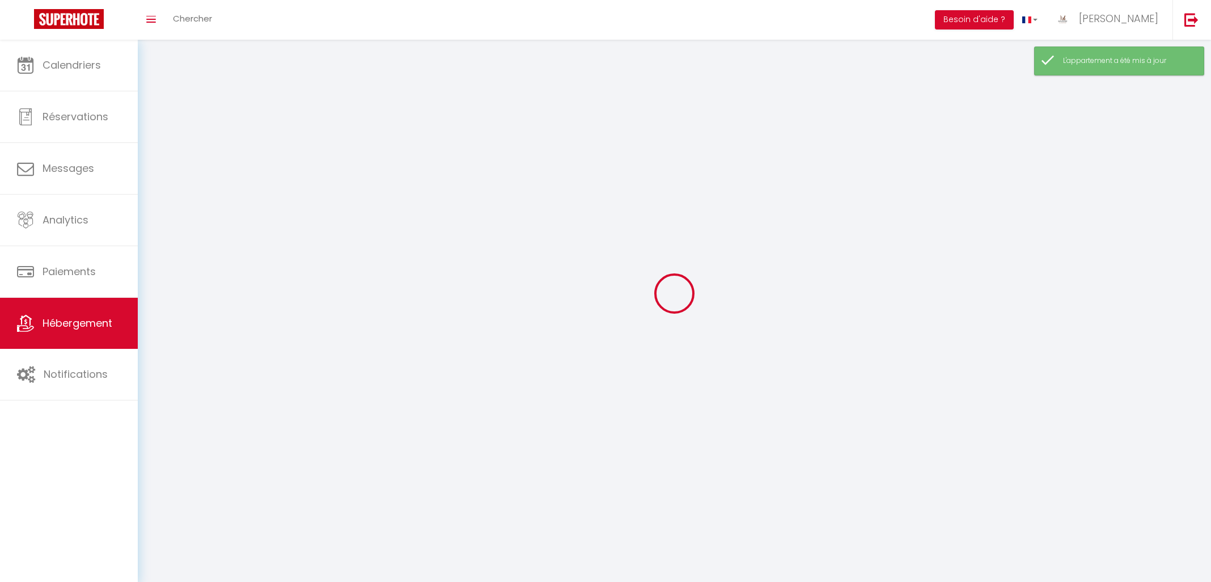
select select
checkbox input "false"
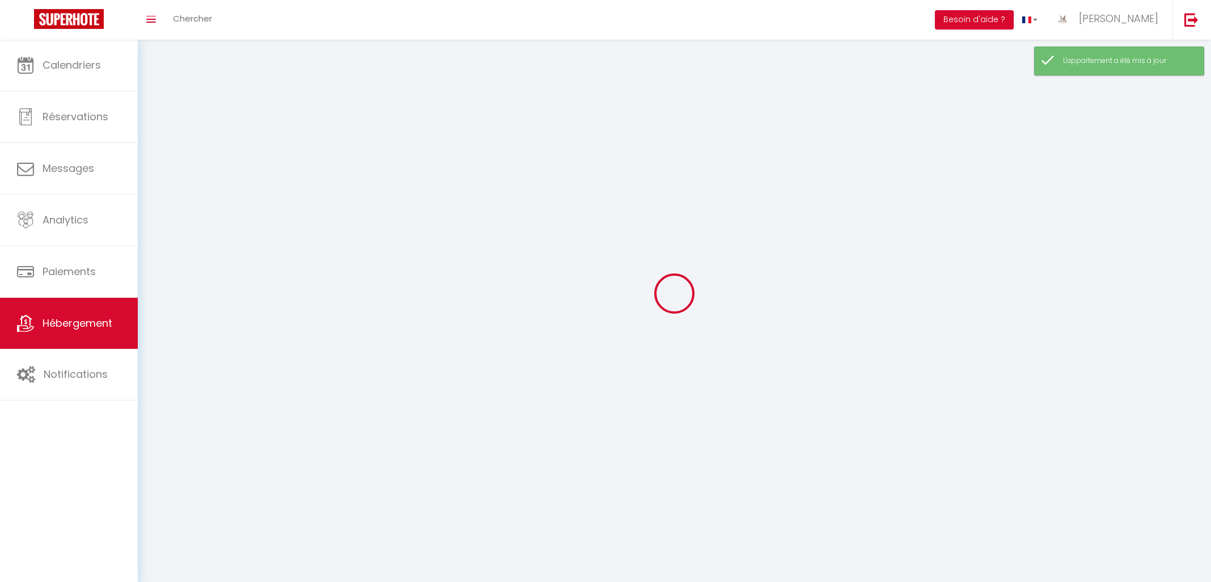
checkbox input "false"
select select
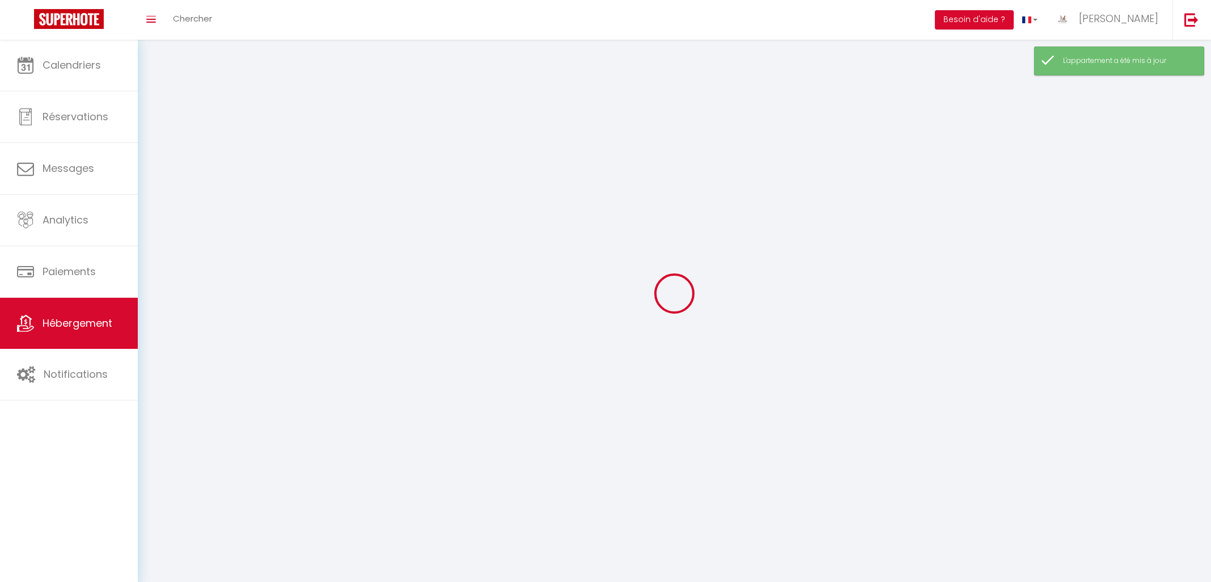
select select
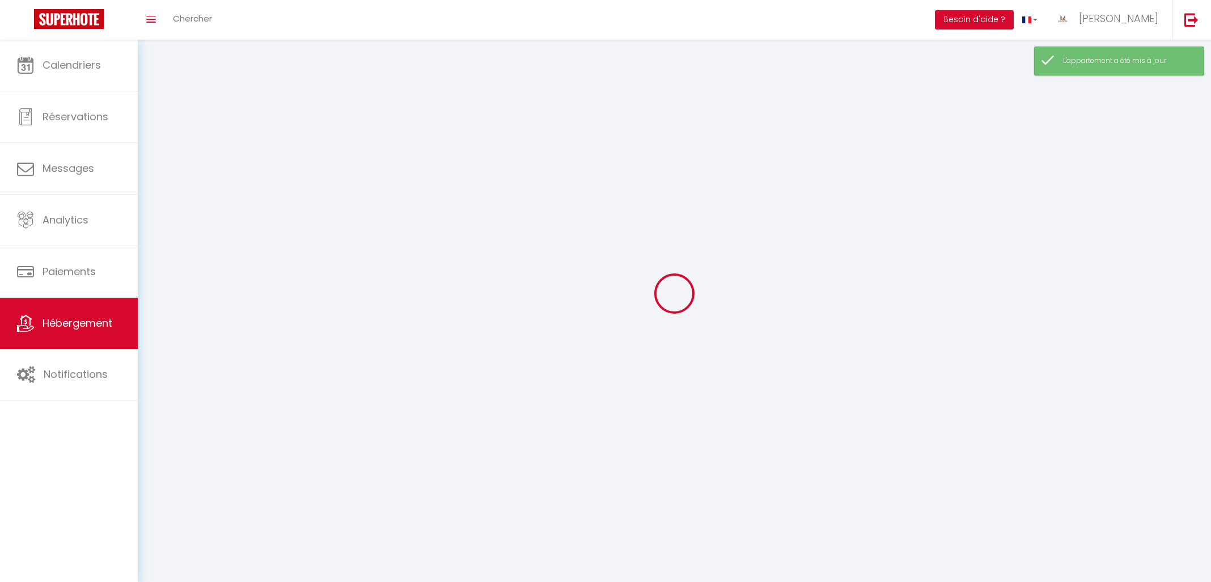
checkbox input "false"
select select
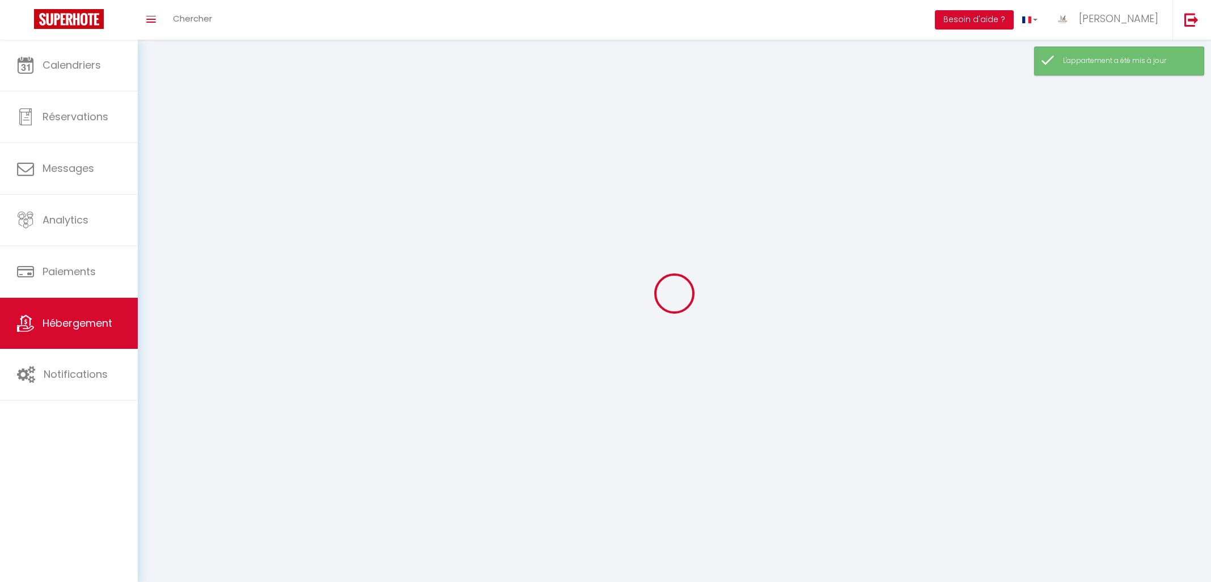
select select
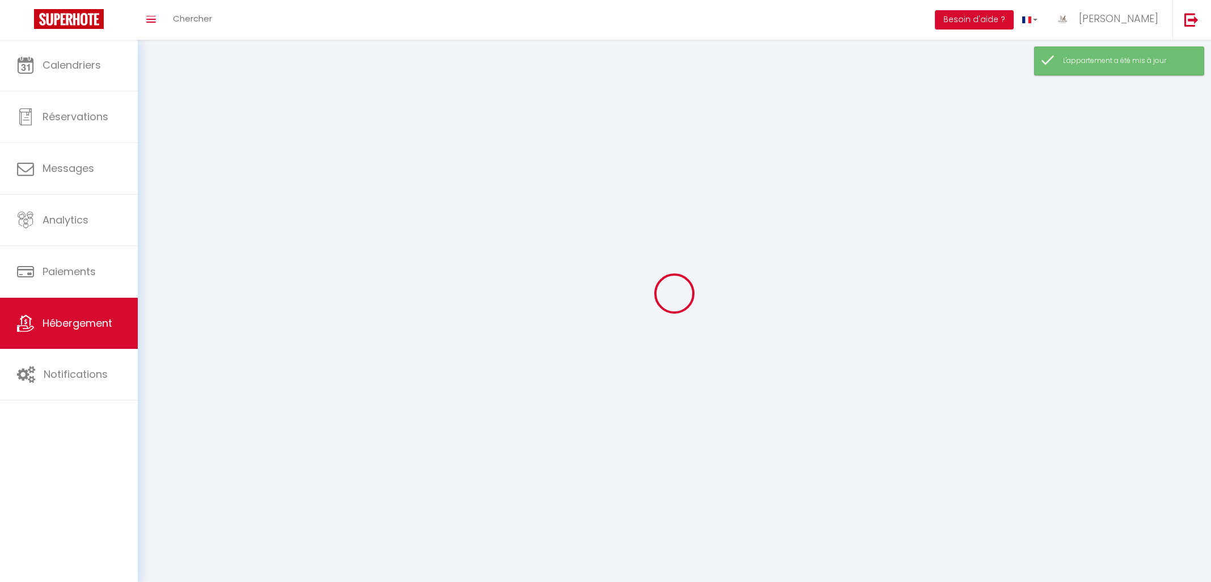
select select
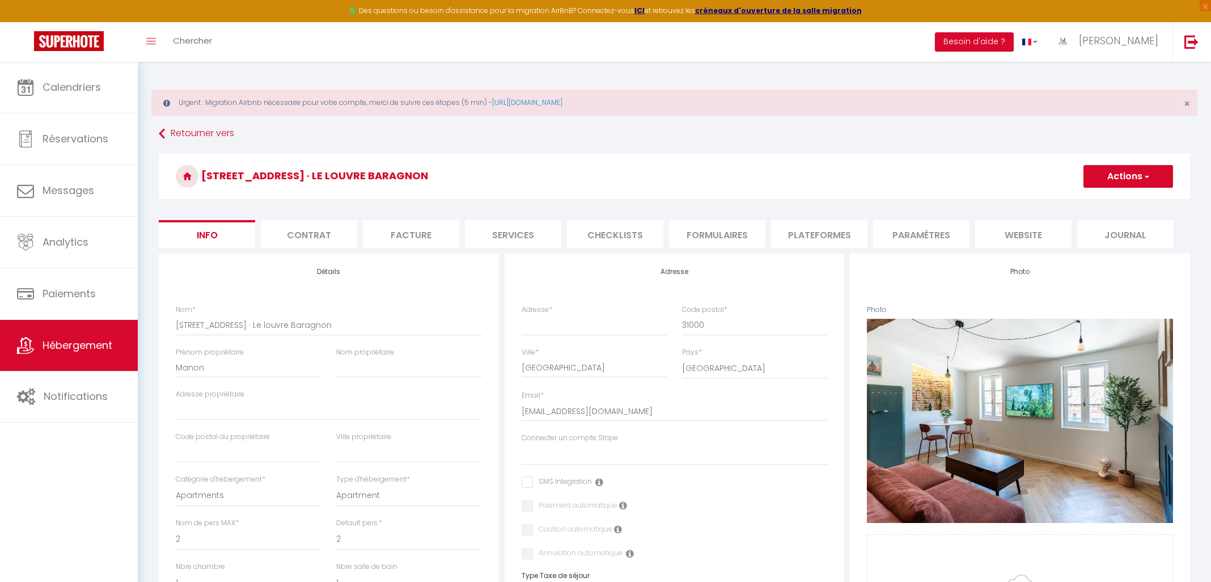
click at [549, 231] on li "Services" at bounding box center [513, 234] width 96 height 28
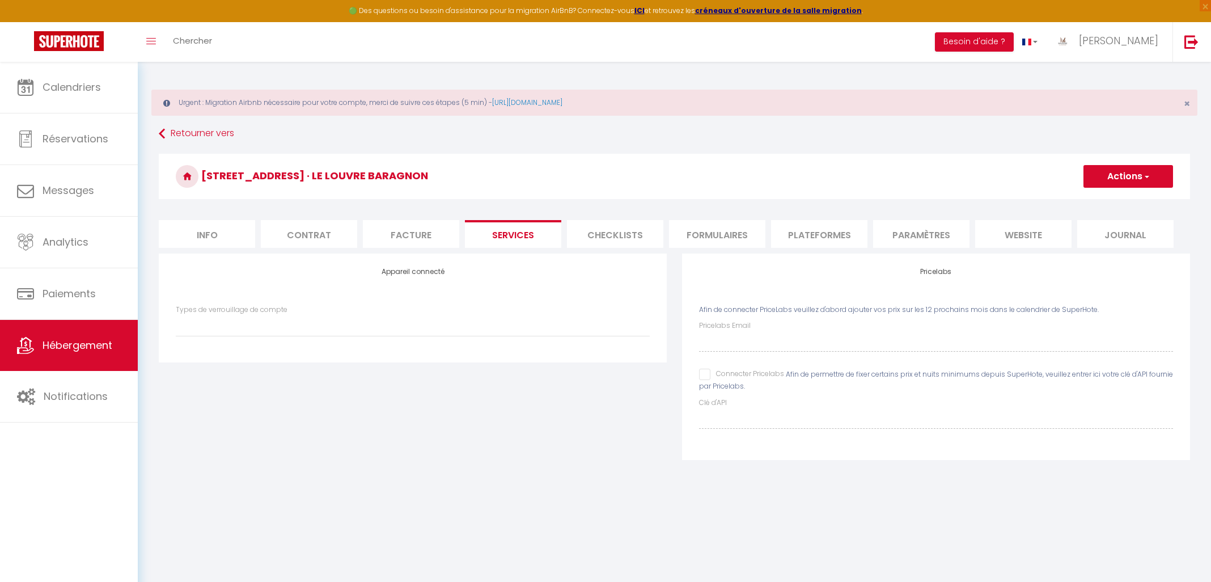
click at [210, 234] on li "Info" at bounding box center [207, 234] width 96 height 28
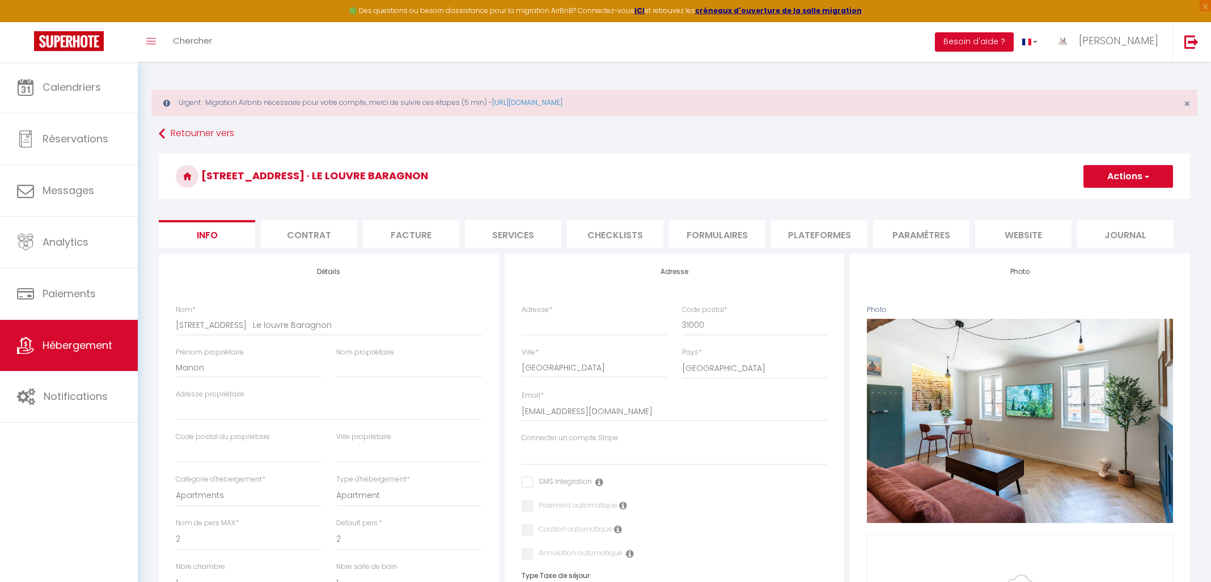
click at [1094, 172] on button "Actions" at bounding box center [1129, 176] width 90 height 23
click at [1097, 233] on link "Supprimer" at bounding box center [1111, 230] width 121 height 15
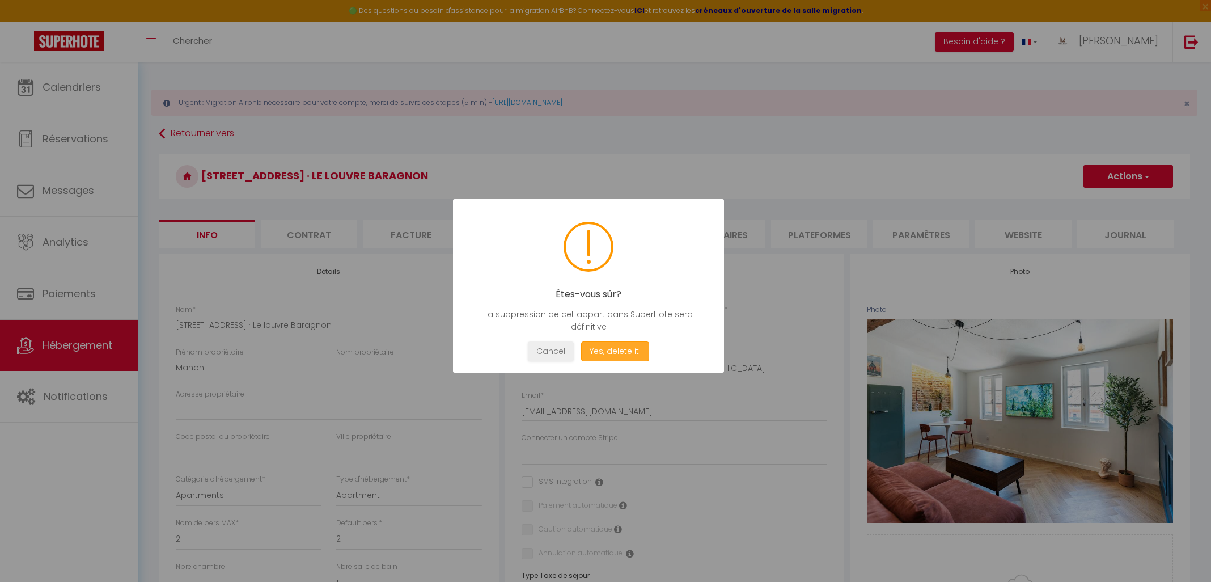
click at [635, 347] on button "Yes, delete it!" at bounding box center [615, 351] width 68 height 20
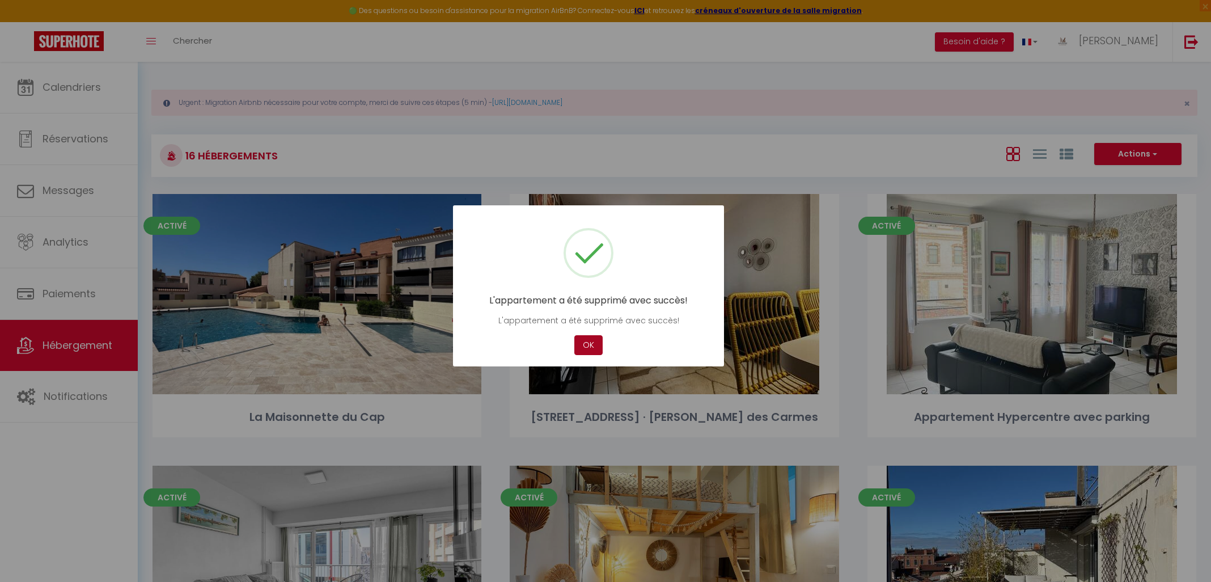
click at [584, 350] on button "OK" at bounding box center [588, 345] width 28 height 20
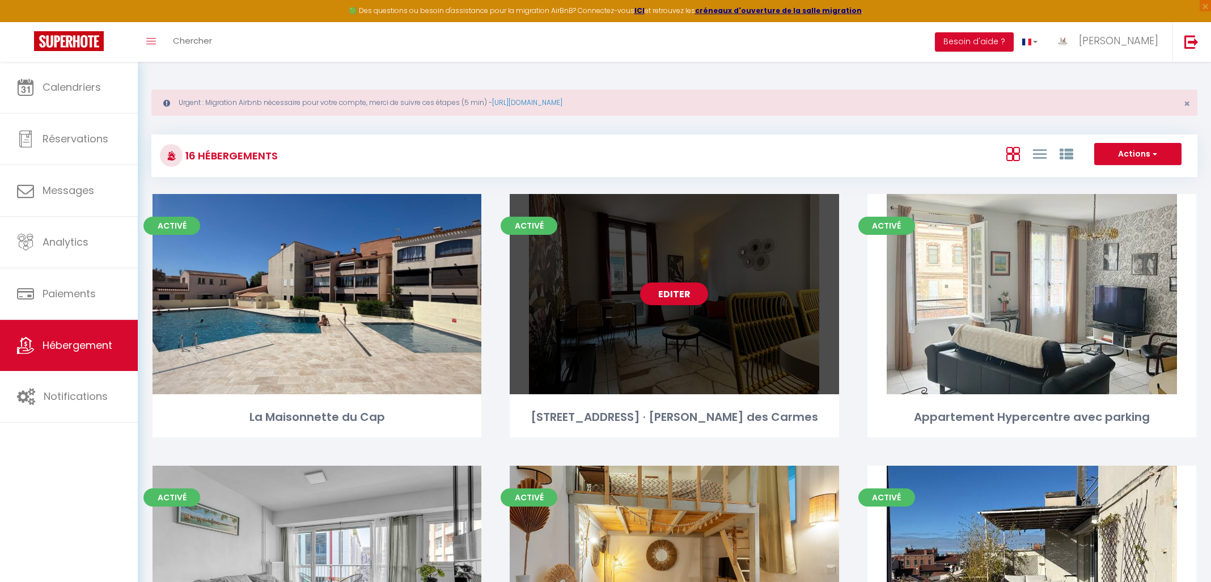
click at [692, 308] on div "Editer" at bounding box center [674, 294] width 329 height 200
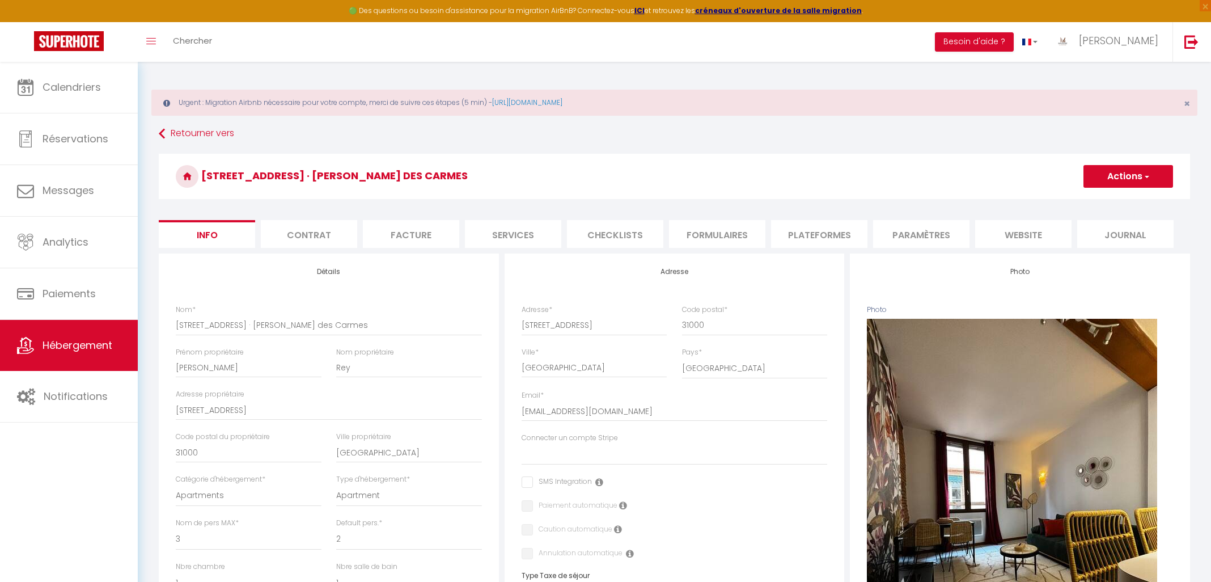
click at [529, 230] on li "Services" at bounding box center [513, 234] width 96 height 28
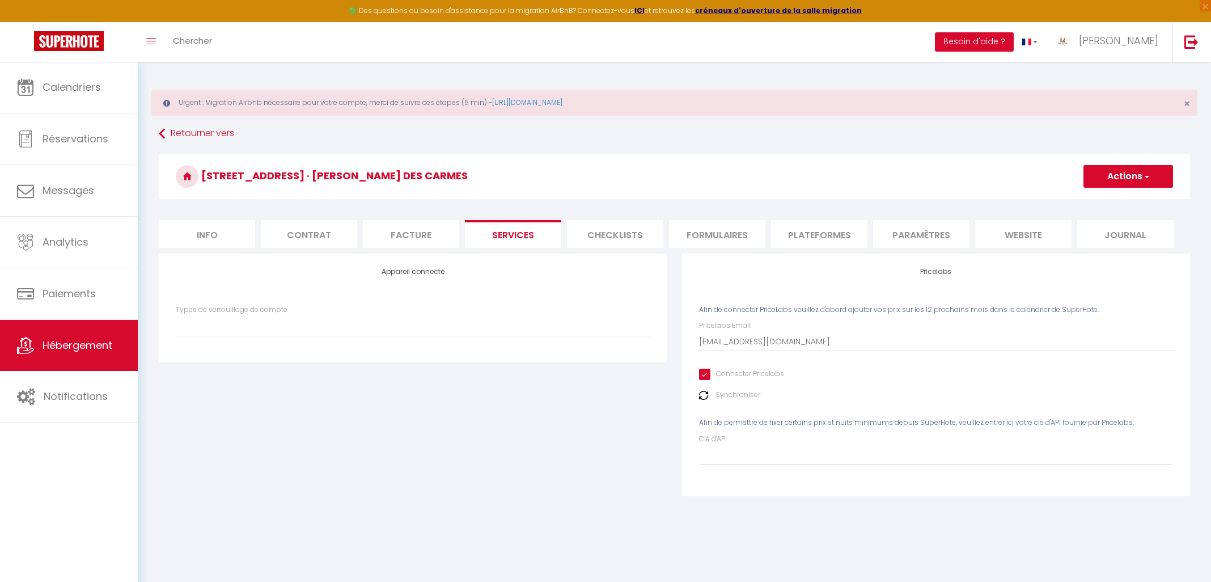
click at [704, 374] on input "Connecter Pricelabs" at bounding box center [741, 374] width 85 height 11
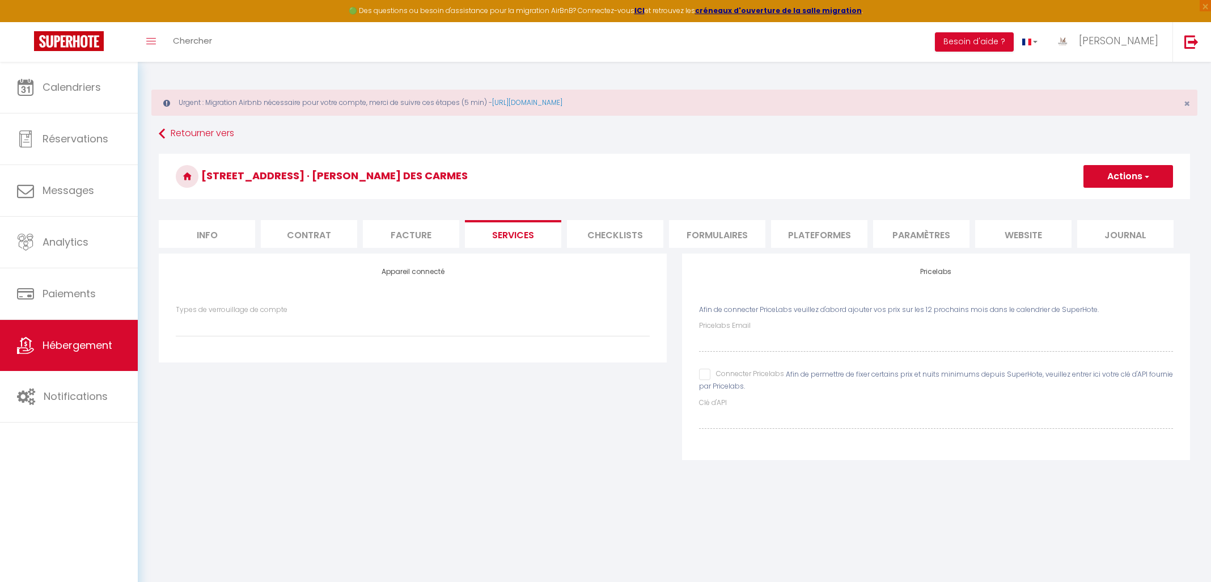
click at [1084, 184] on button "Actions" at bounding box center [1129, 176] width 90 height 23
click at [1088, 200] on link "Enregistrer" at bounding box center [1128, 201] width 90 height 15
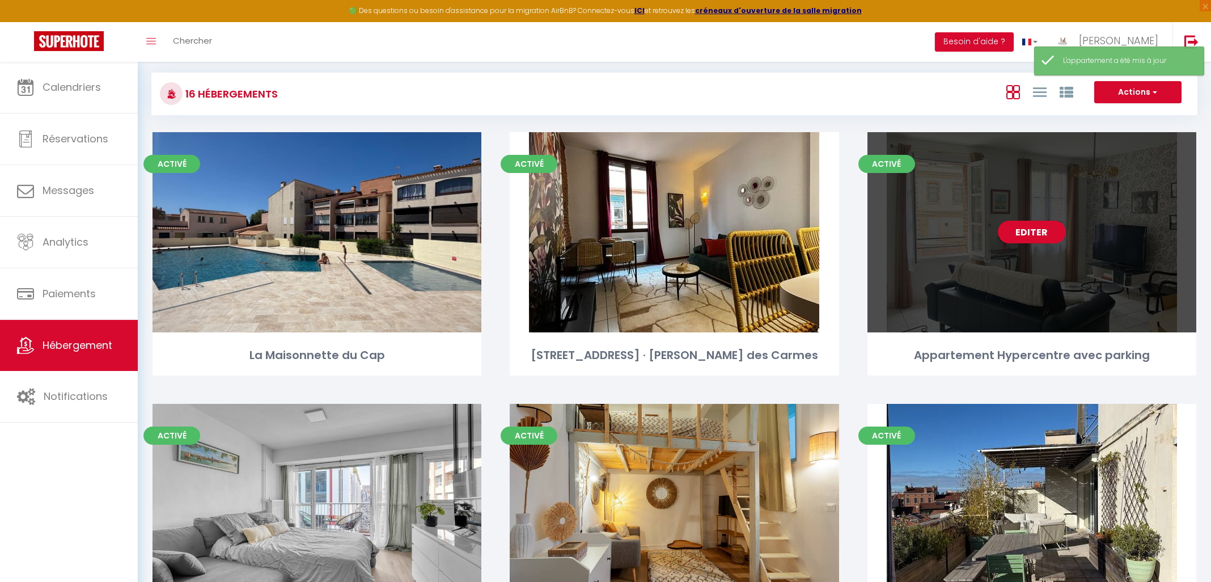
scroll to position [87, 0]
